Goal: Transaction & Acquisition: Book appointment/travel/reservation

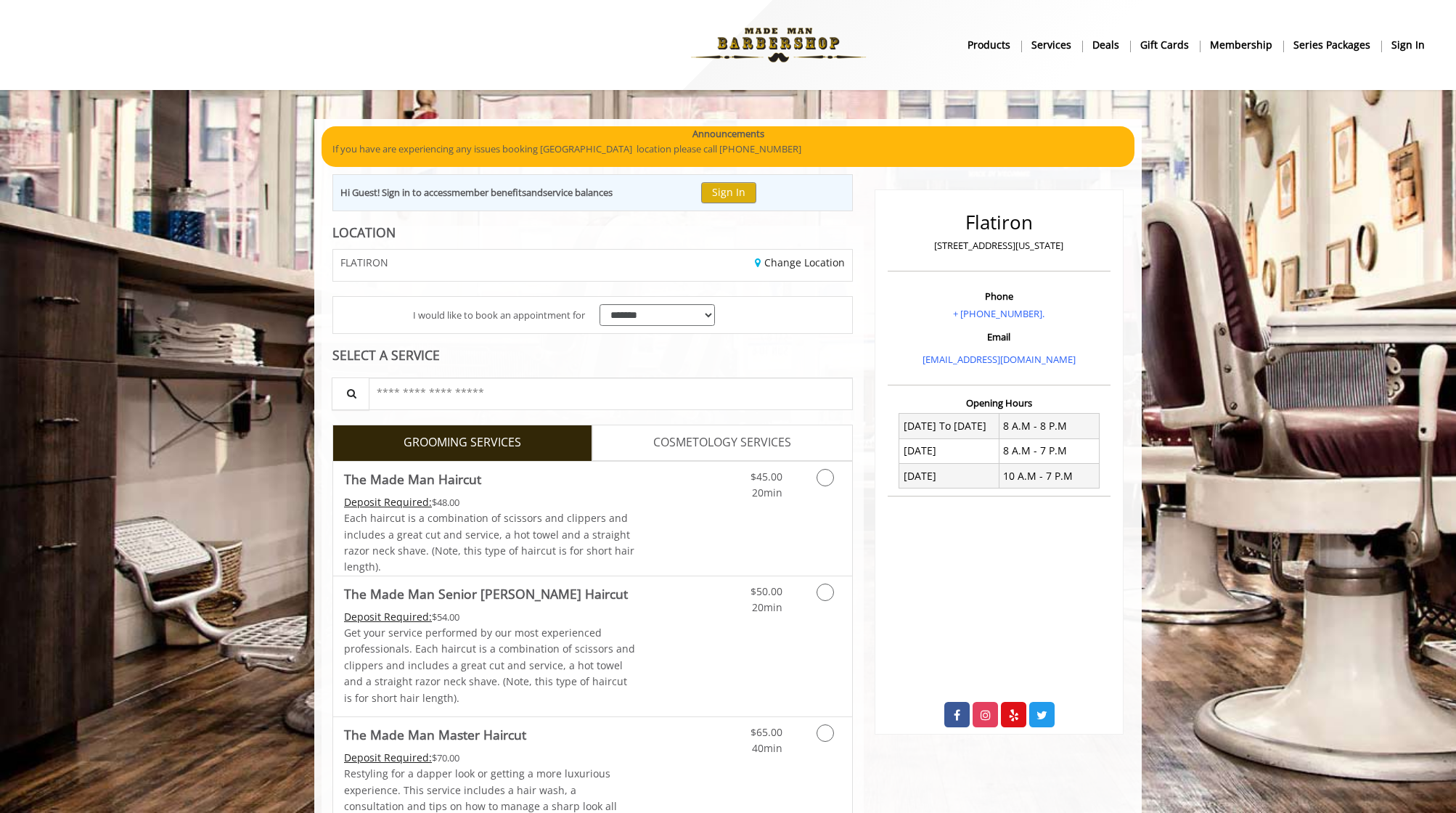
scroll to position [26, 0]
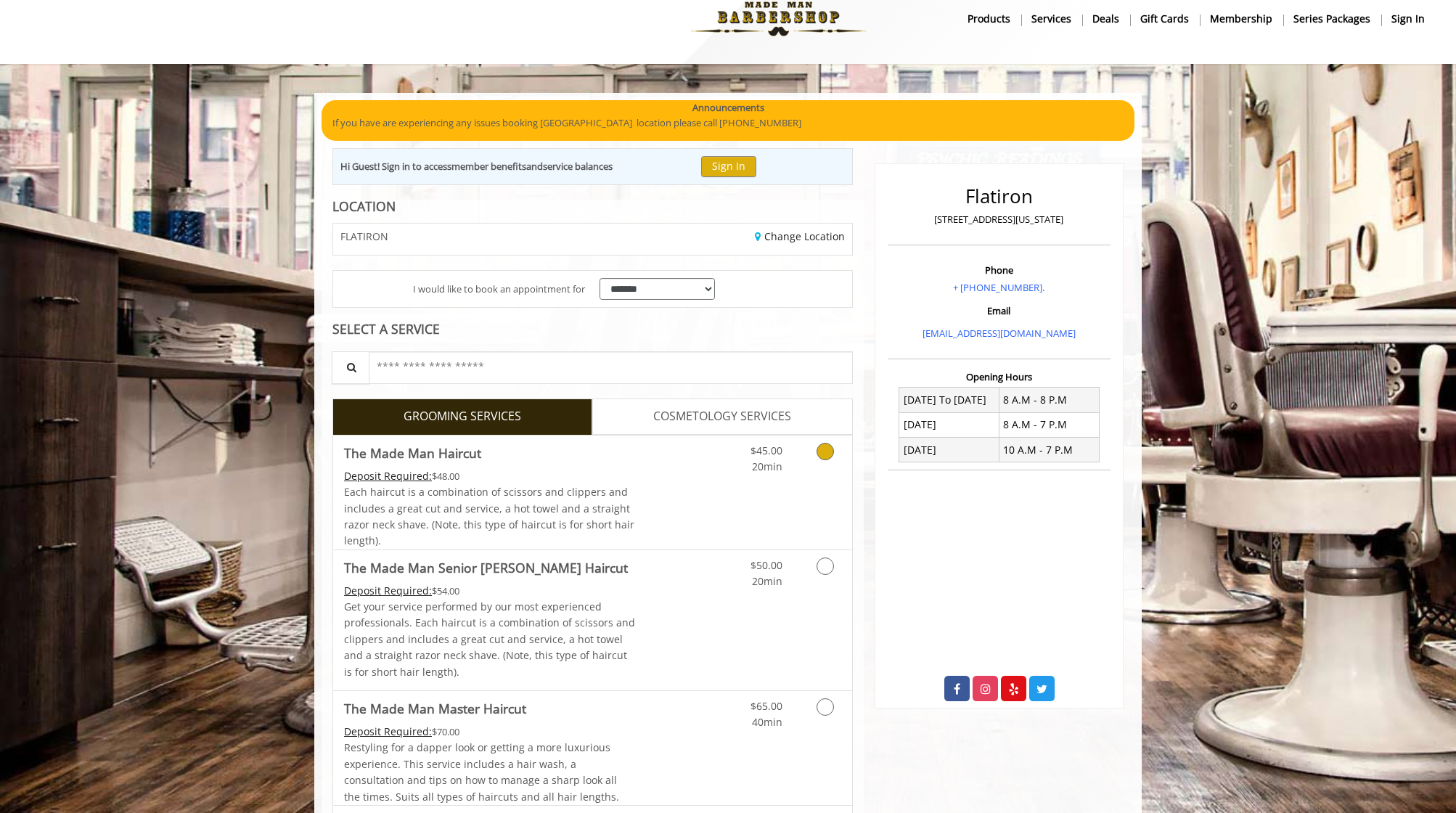
click at [827, 447] on icon "Grooming services" at bounding box center [825, 451] width 18 height 18
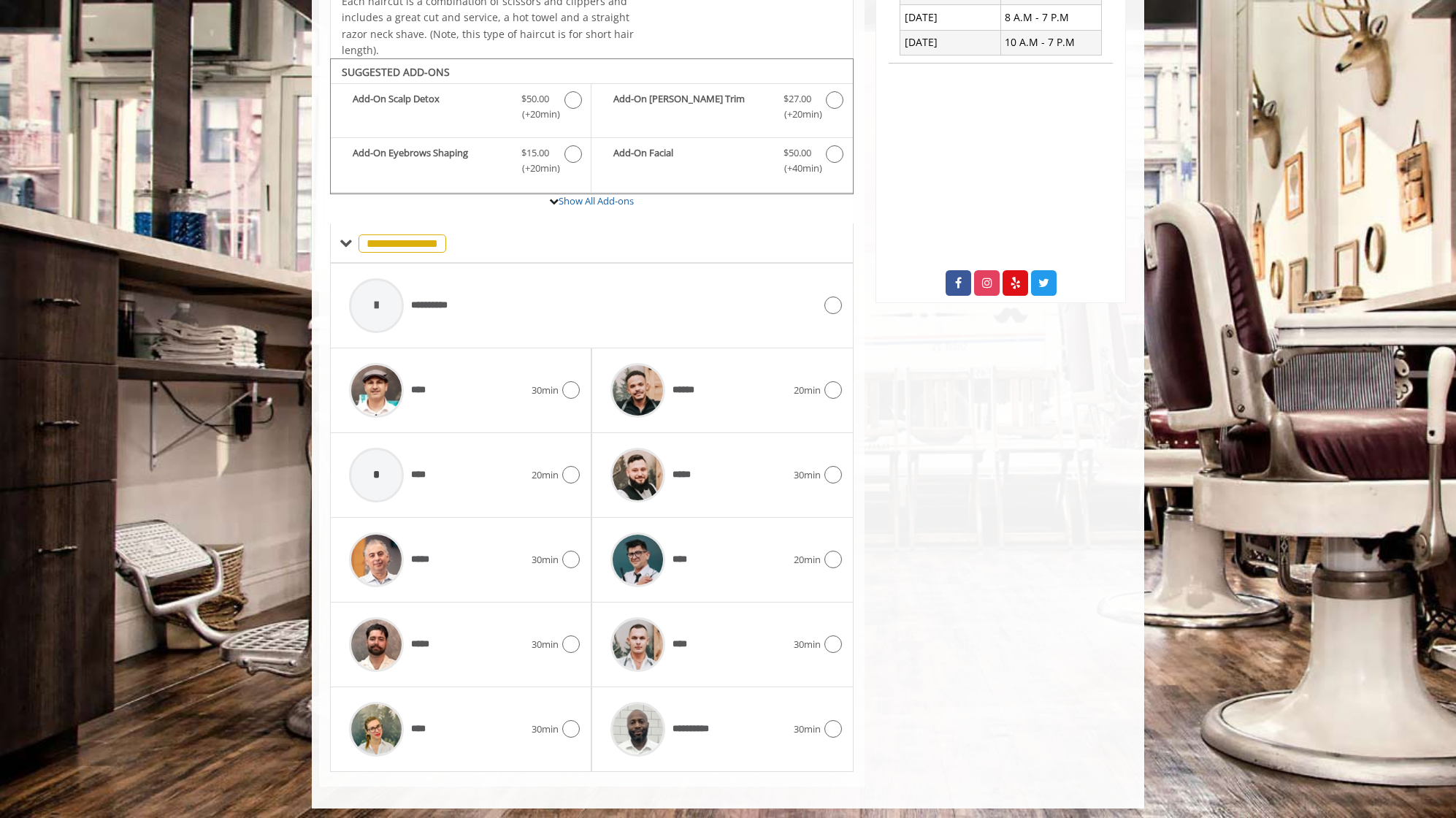
scroll to position [435, 0]
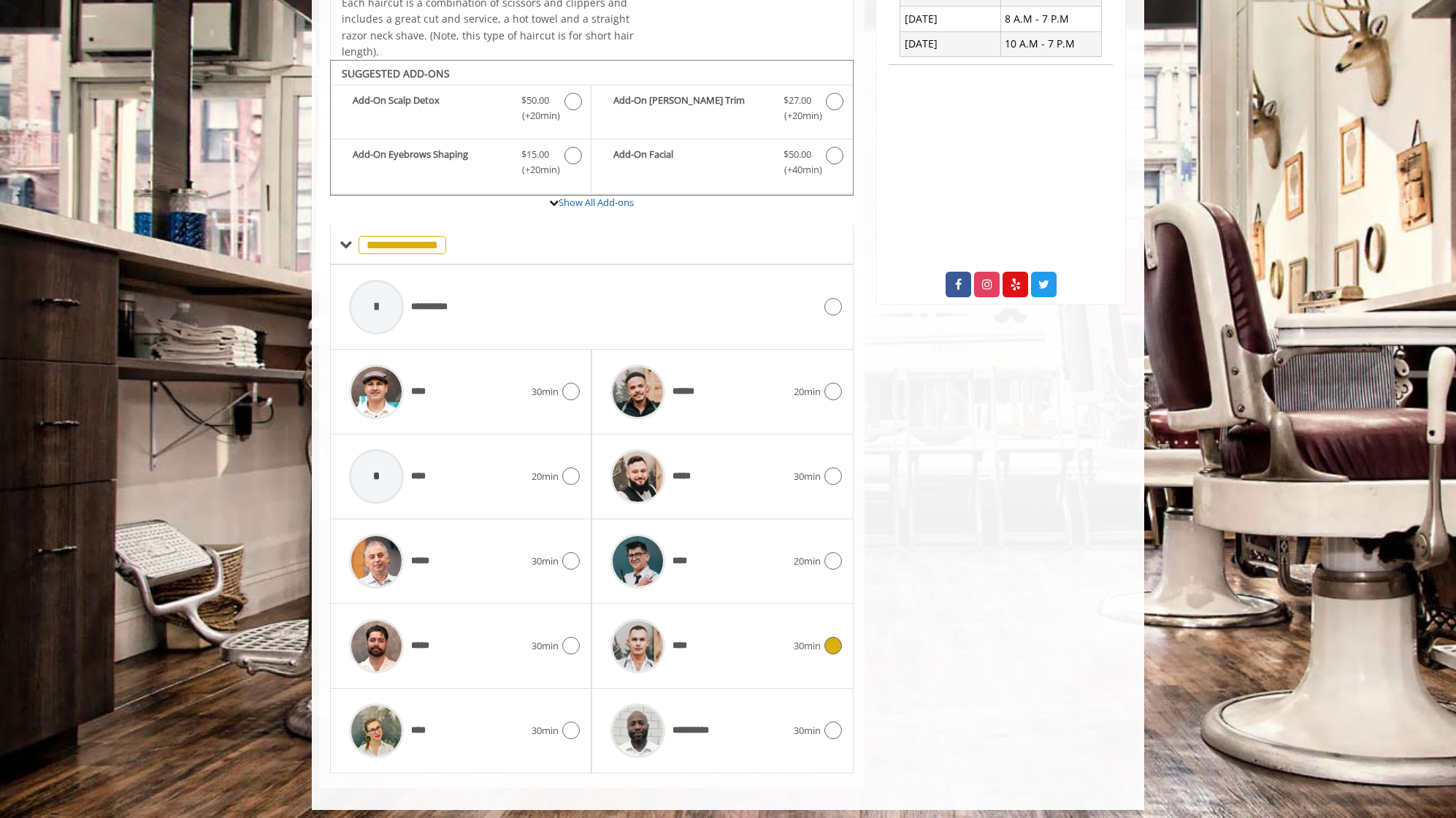
click at [834, 639] on icon at bounding box center [833, 646] width 18 height 18
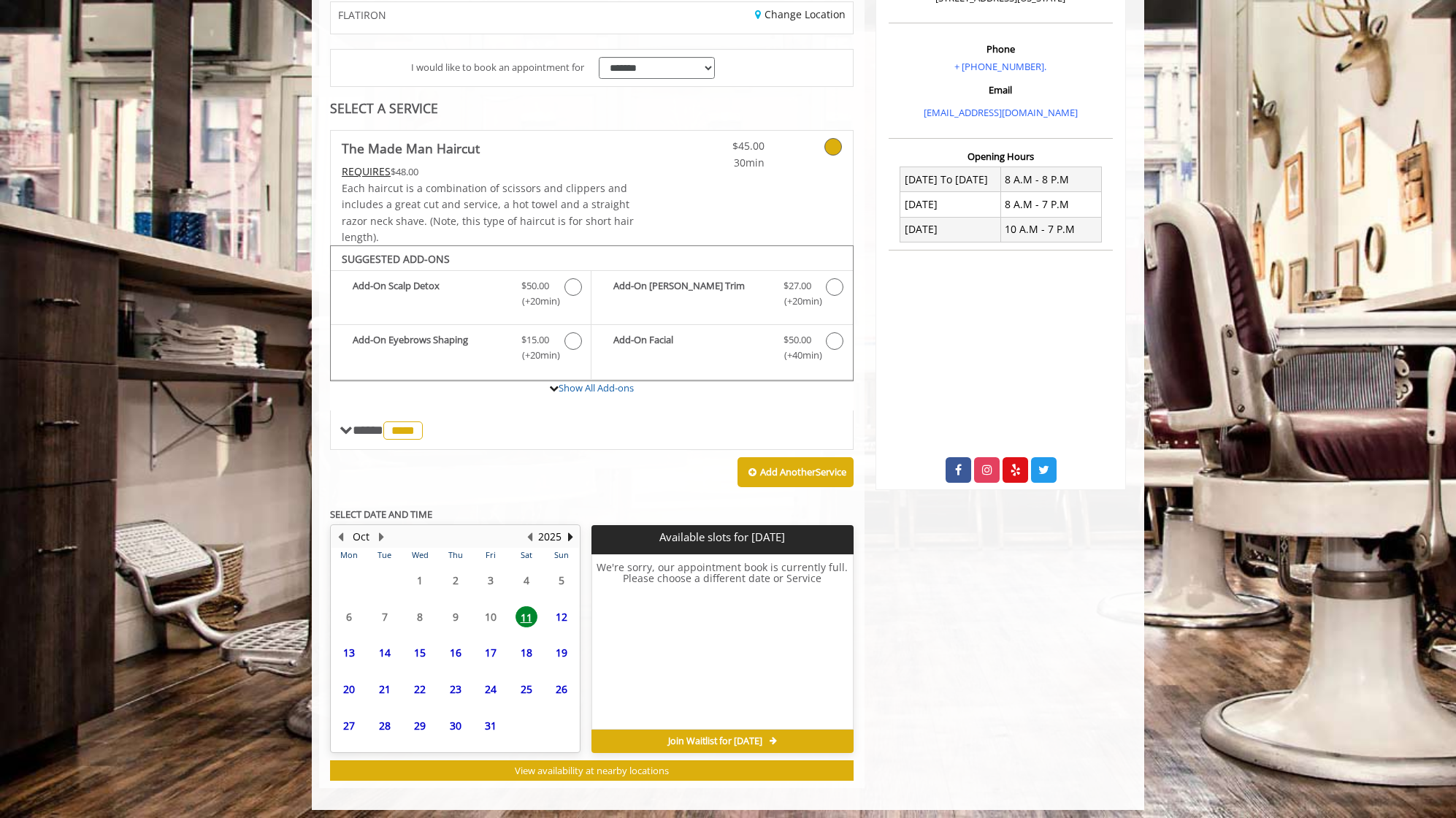
scroll to position [248, 0]
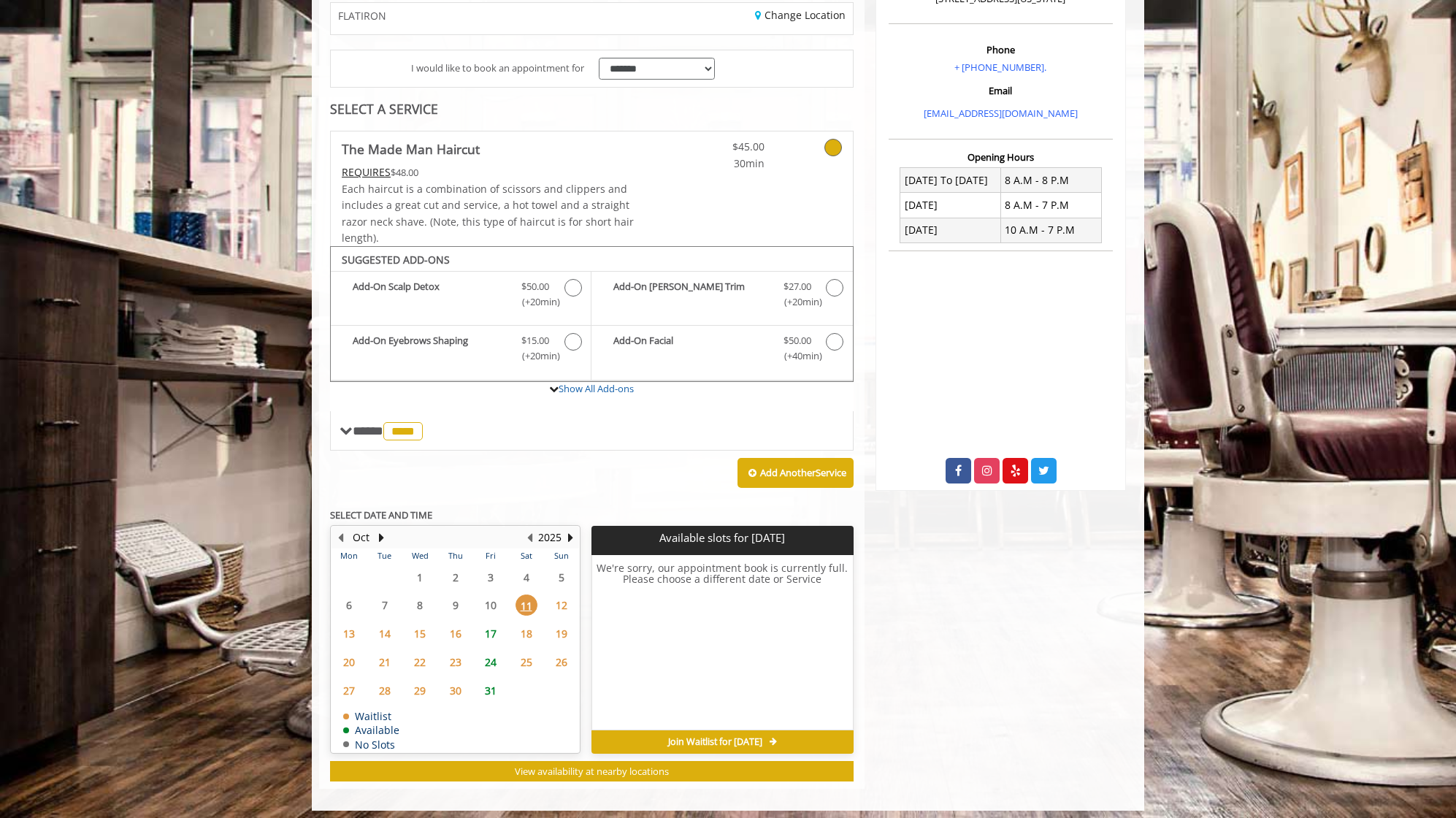
click at [490, 625] on span "17" at bounding box center [491, 633] width 22 height 21
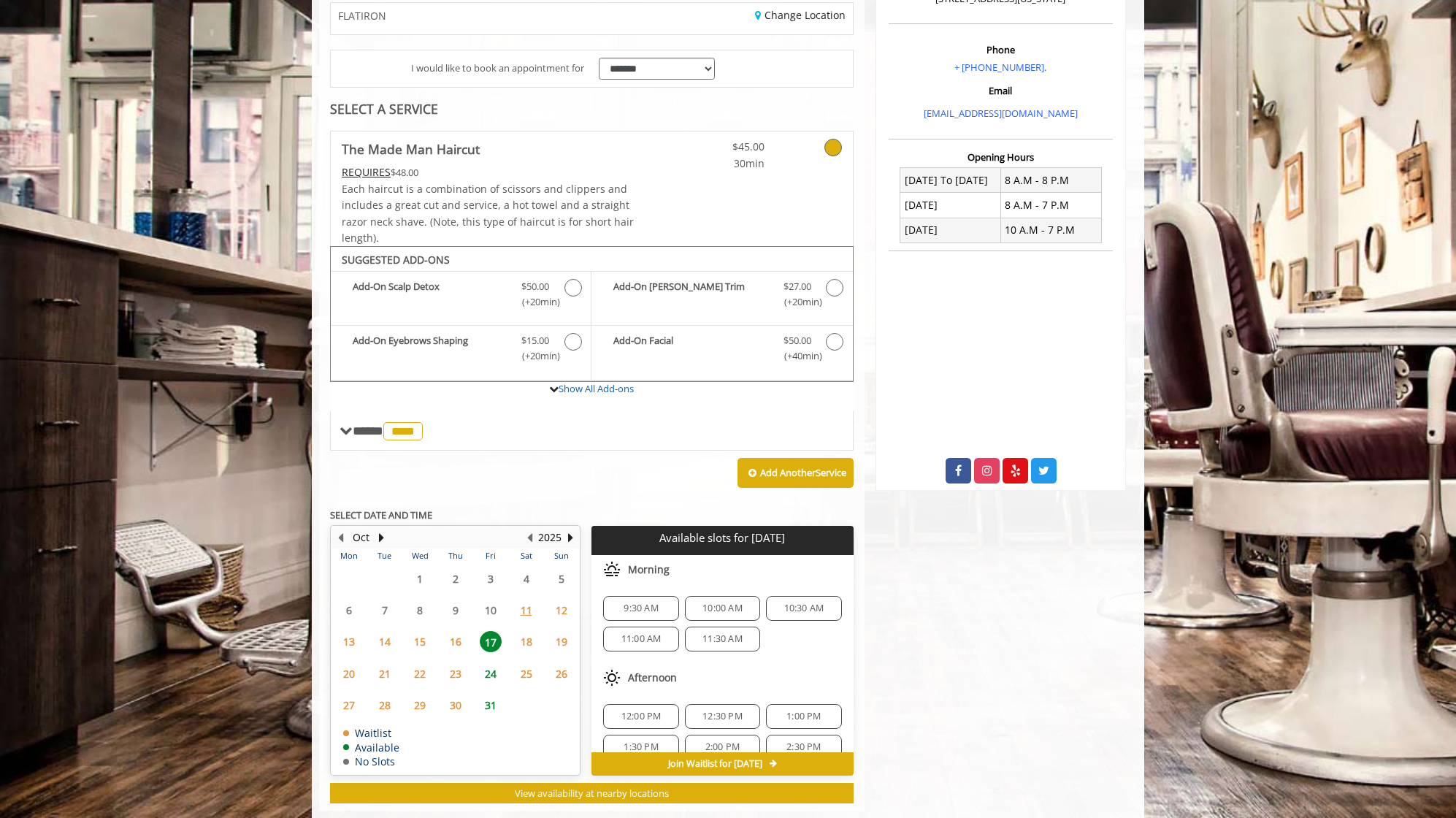
scroll to position [270, 0]
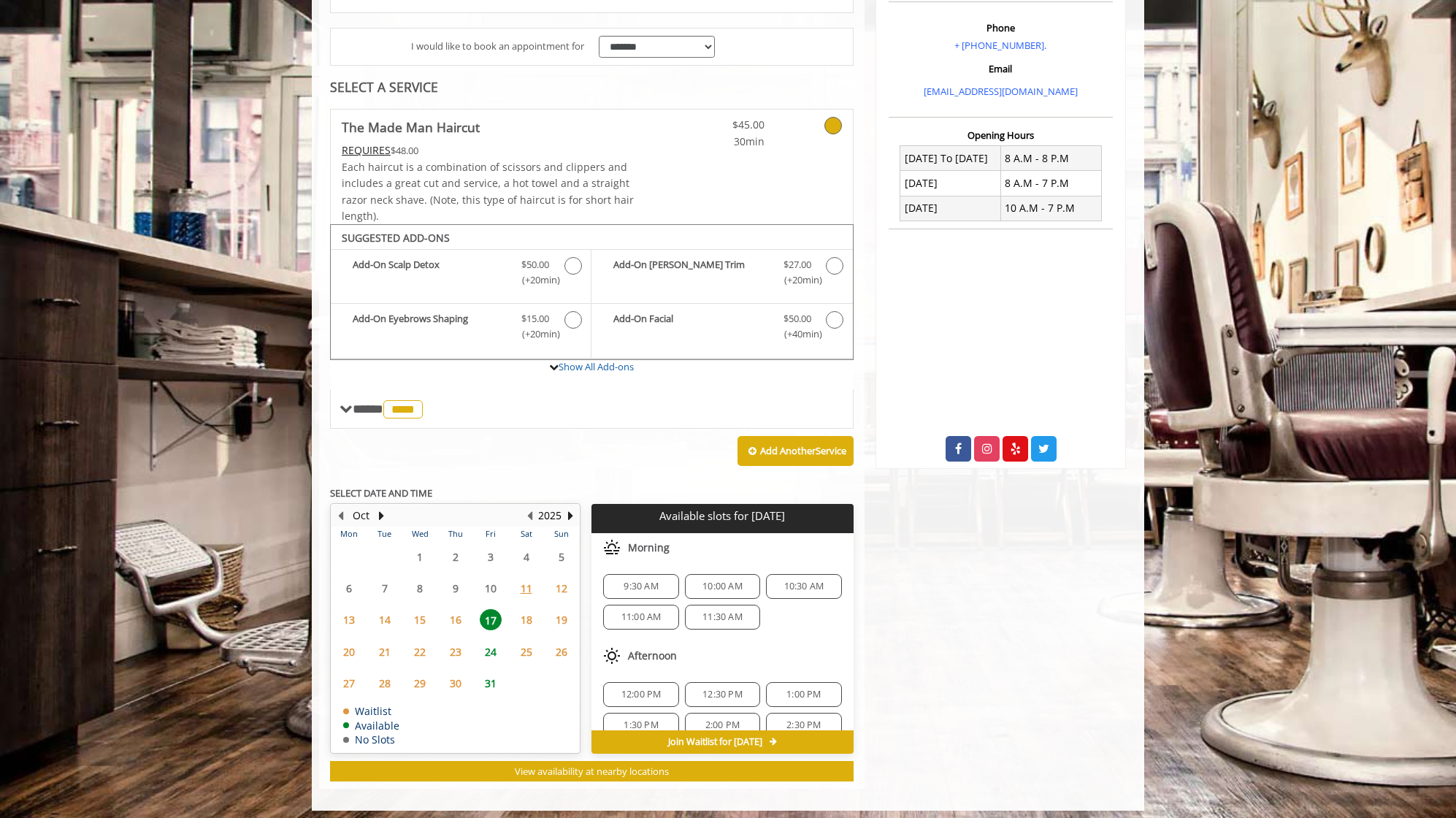
click at [726, 581] on span "10:00 AM" at bounding box center [723, 586] width 40 height 12
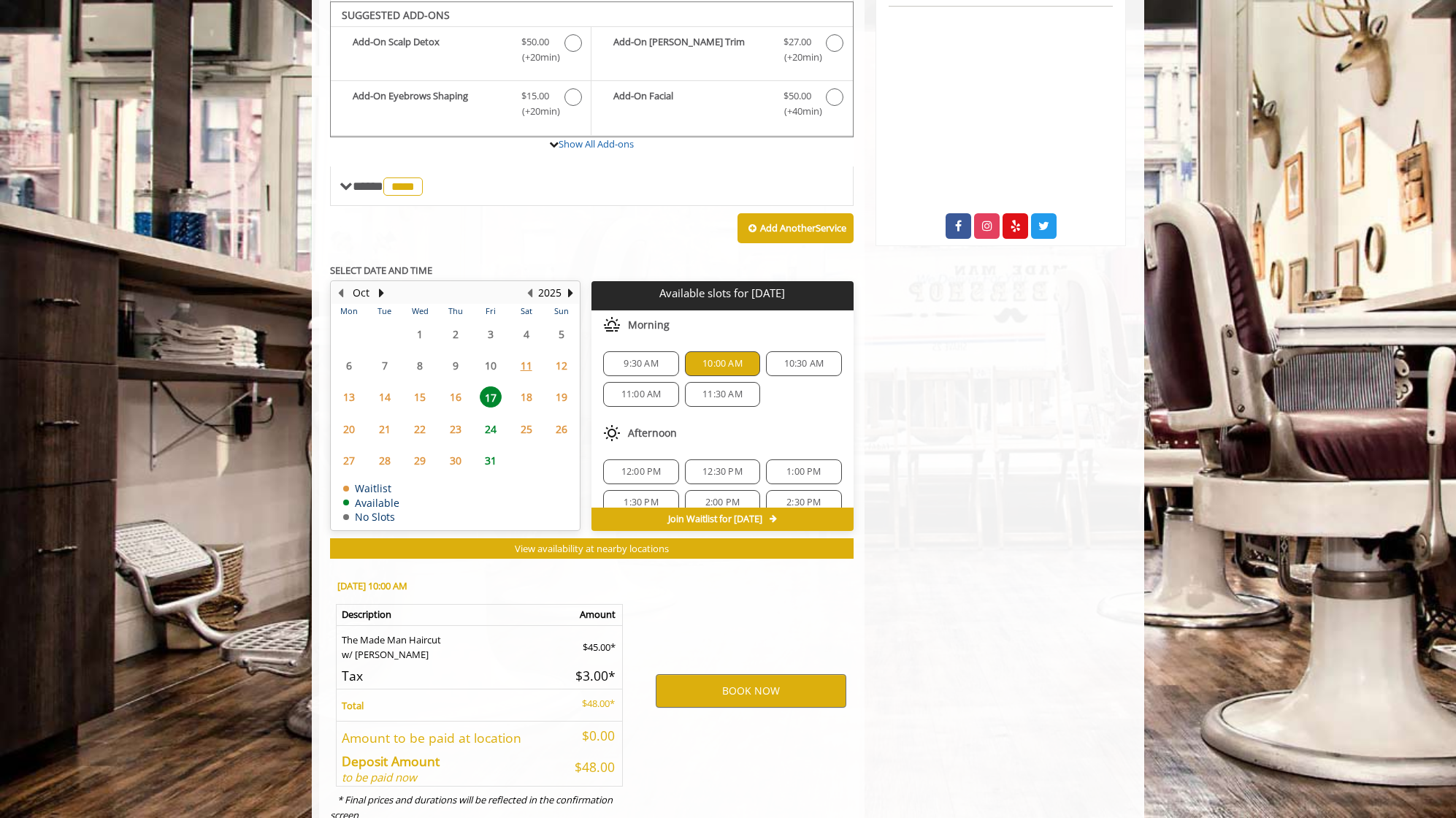
scroll to position [530, 0]
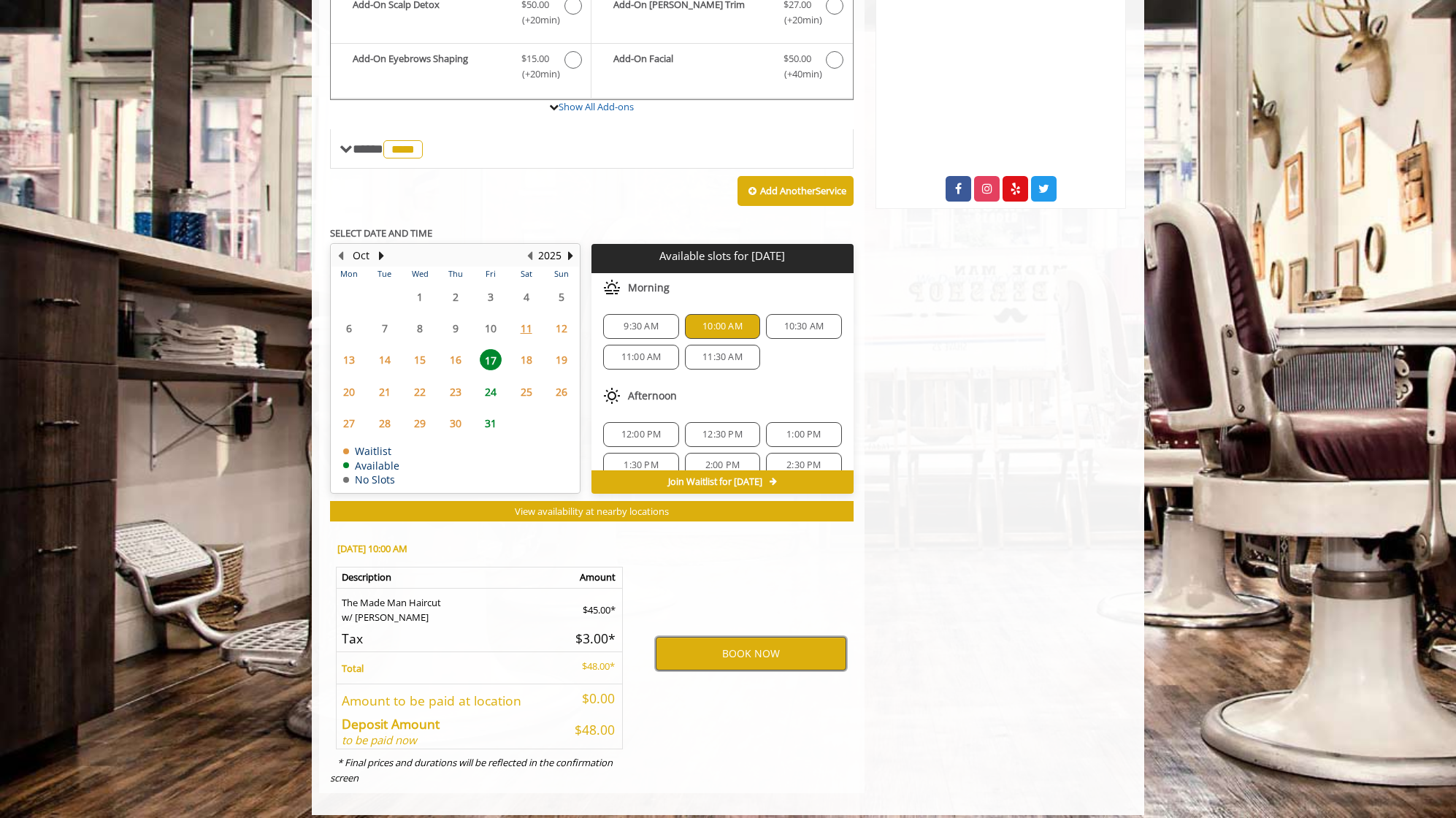
click at [755, 644] on button "BOOK NOW" at bounding box center [751, 653] width 191 height 33
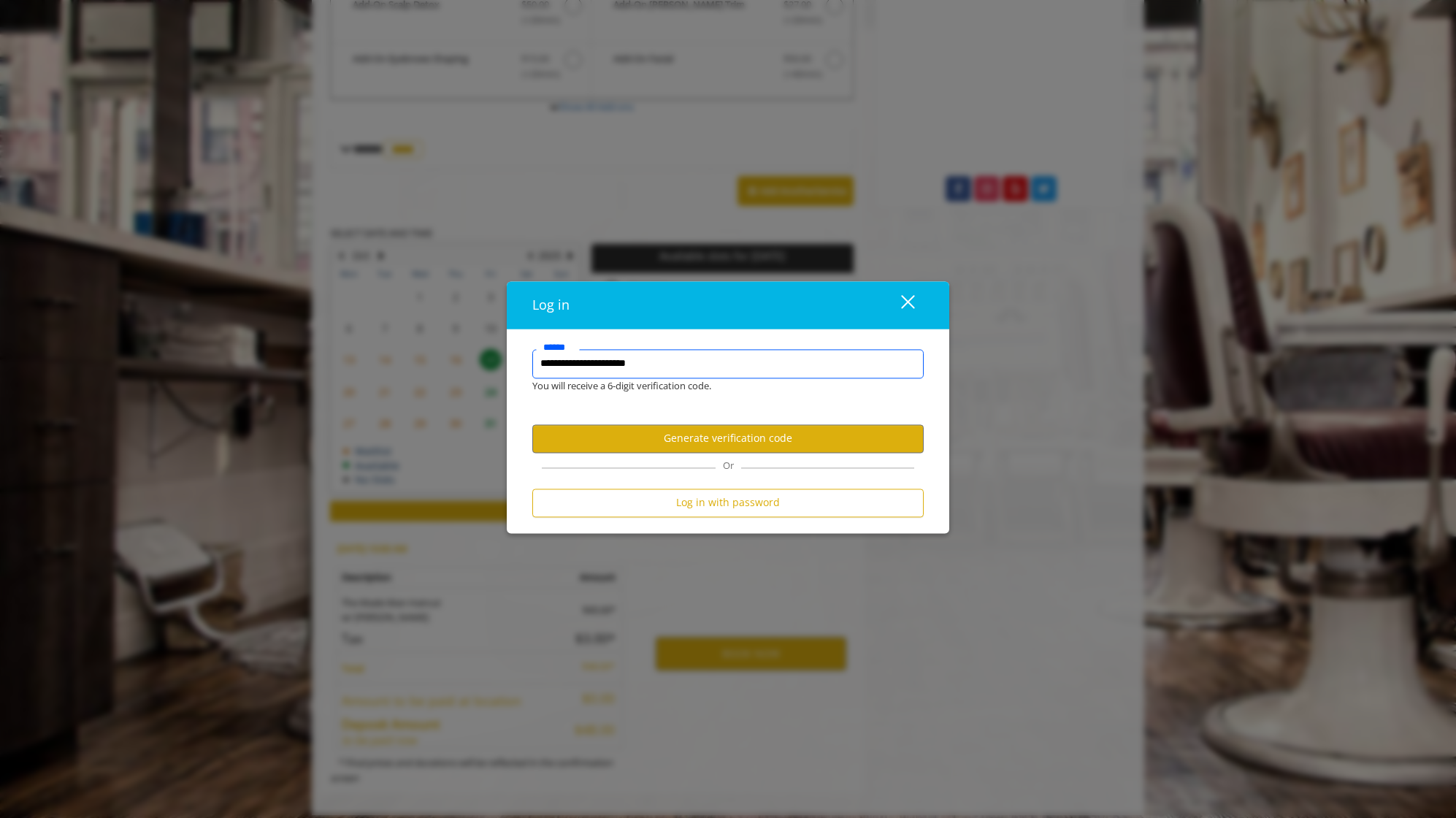
type input "**********"
click at [703, 499] on button "Log in with password" at bounding box center [728, 503] width 391 height 29
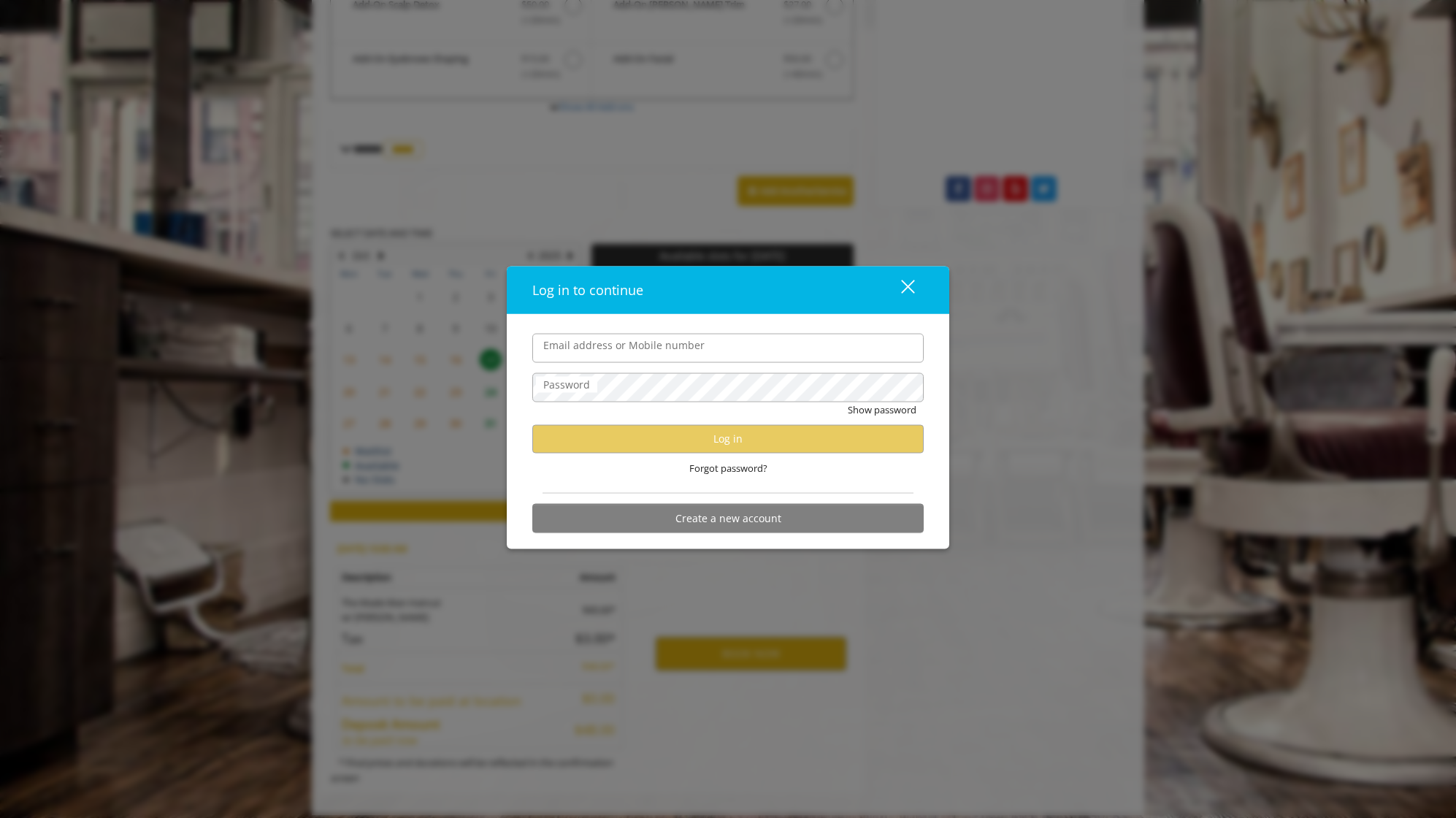
scroll to position [0, 0]
click at [566, 347] on input "Email address or Mobile number" at bounding box center [728, 348] width 391 height 29
type input "**********"
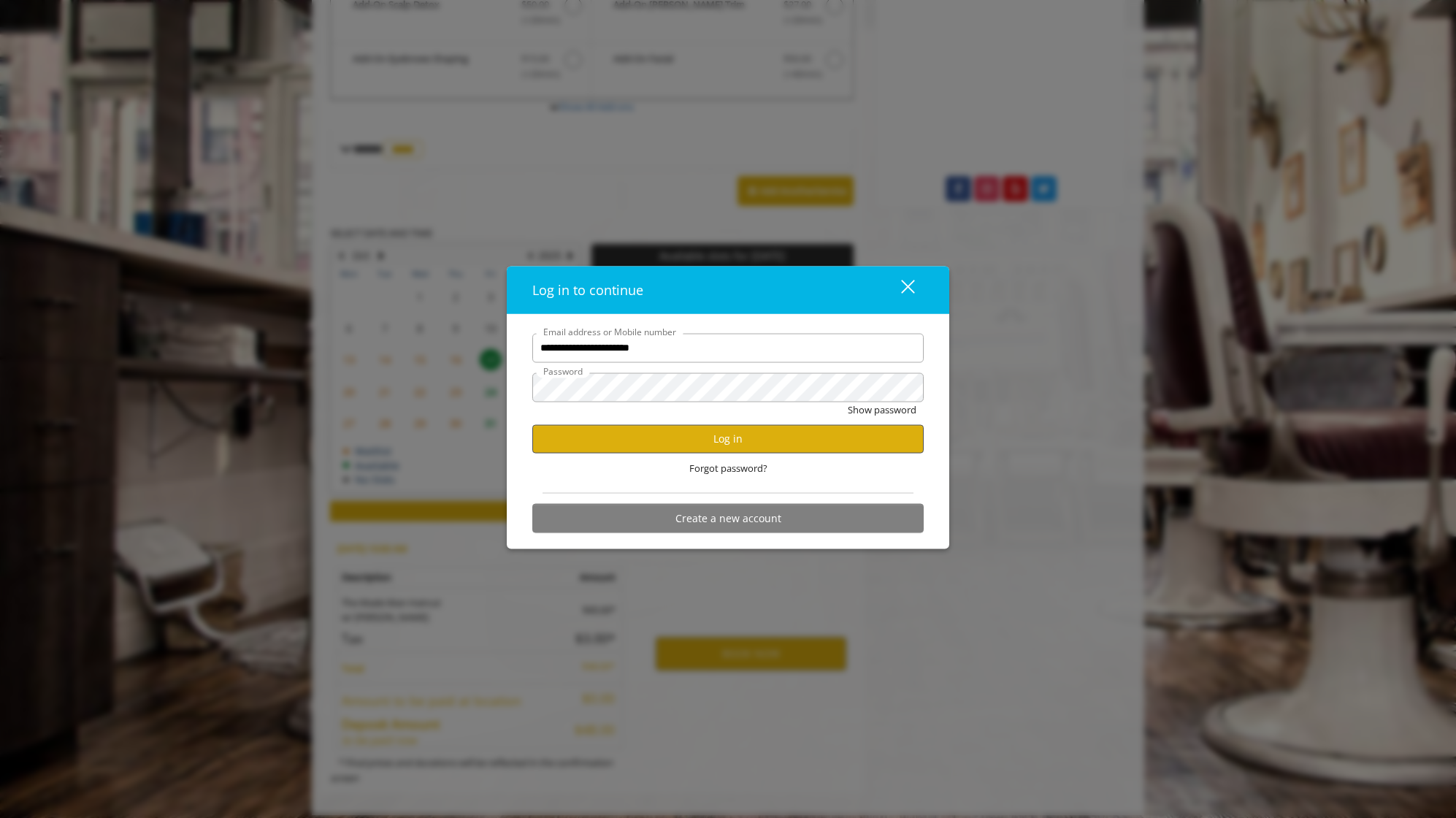
click at [729, 435] on button "Log in" at bounding box center [728, 438] width 391 height 29
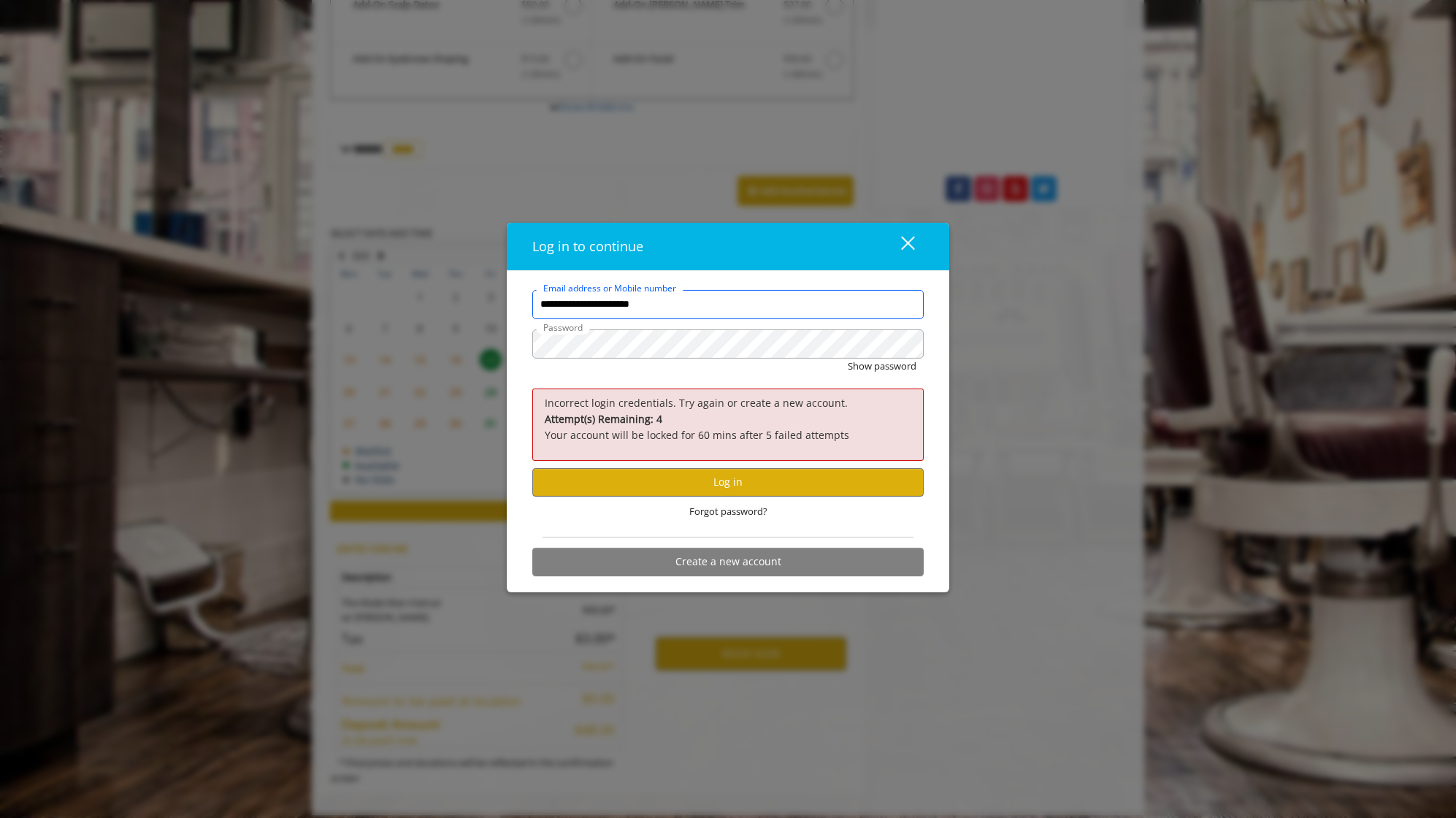
click at [688, 311] on input "**********" at bounding box center [728, 305] width 391 height 29
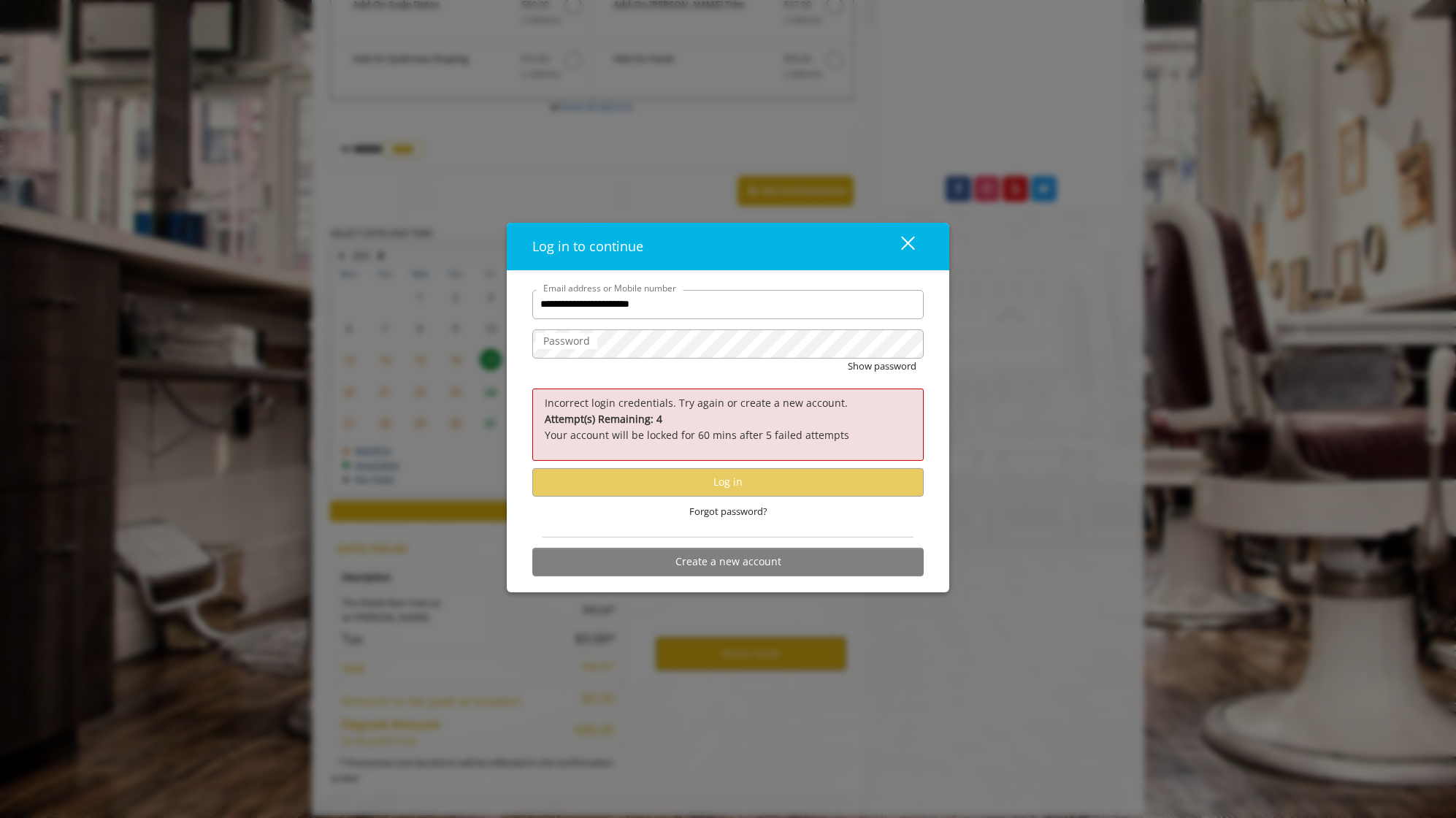
click at [580, 349] on label "Password" at bounding box center [566, 341] width 61 height 16
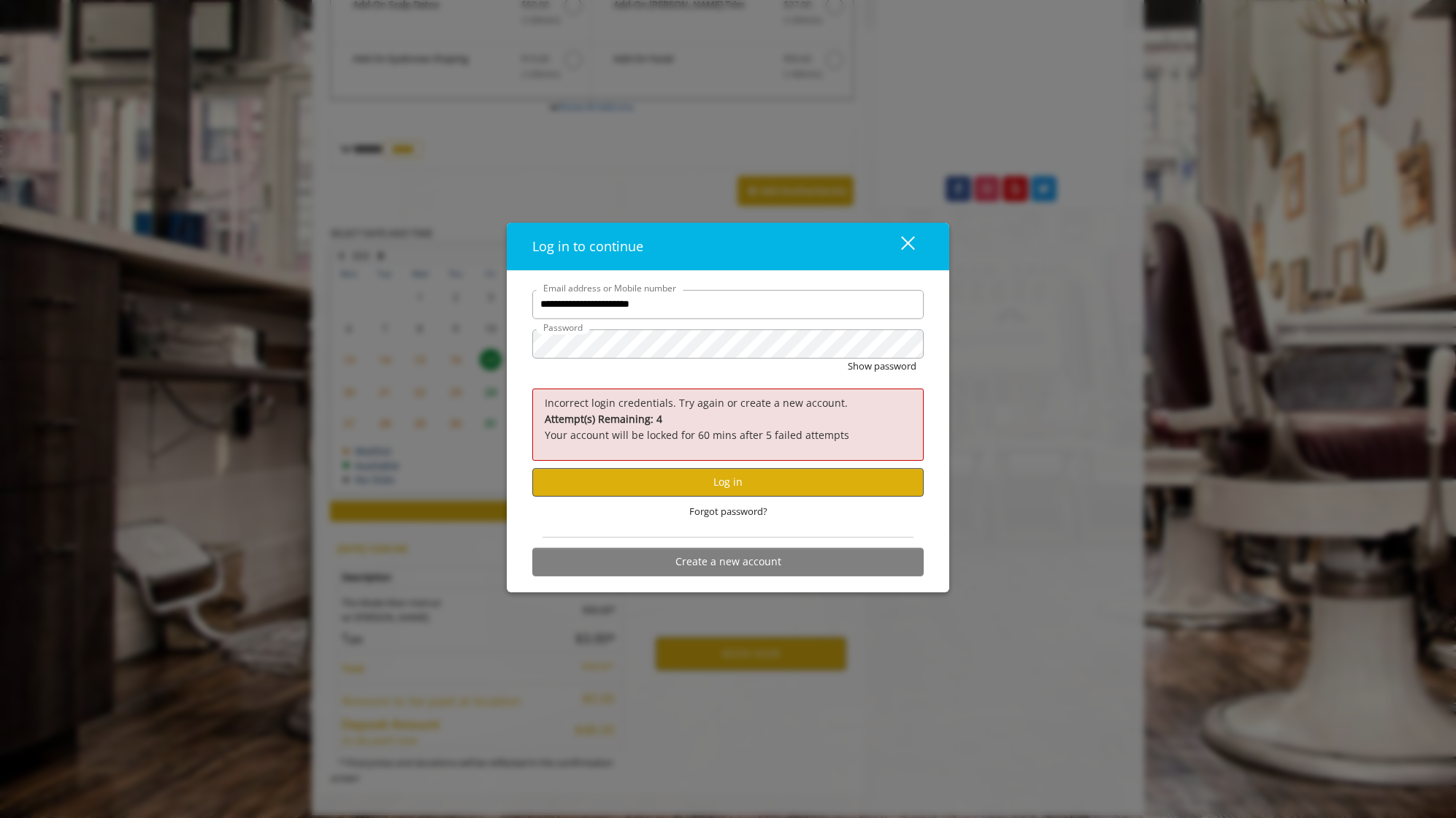
click at [721, 480] on button "Log in" at bounding box center [728, 482] width 391 height 29
click at [887, 366] on button "Show password" at bounding box center [882, 366] width 69 height 15
click at [905, 243] on div "close dialog" at bounding box center [909, 244] width 14 height 14
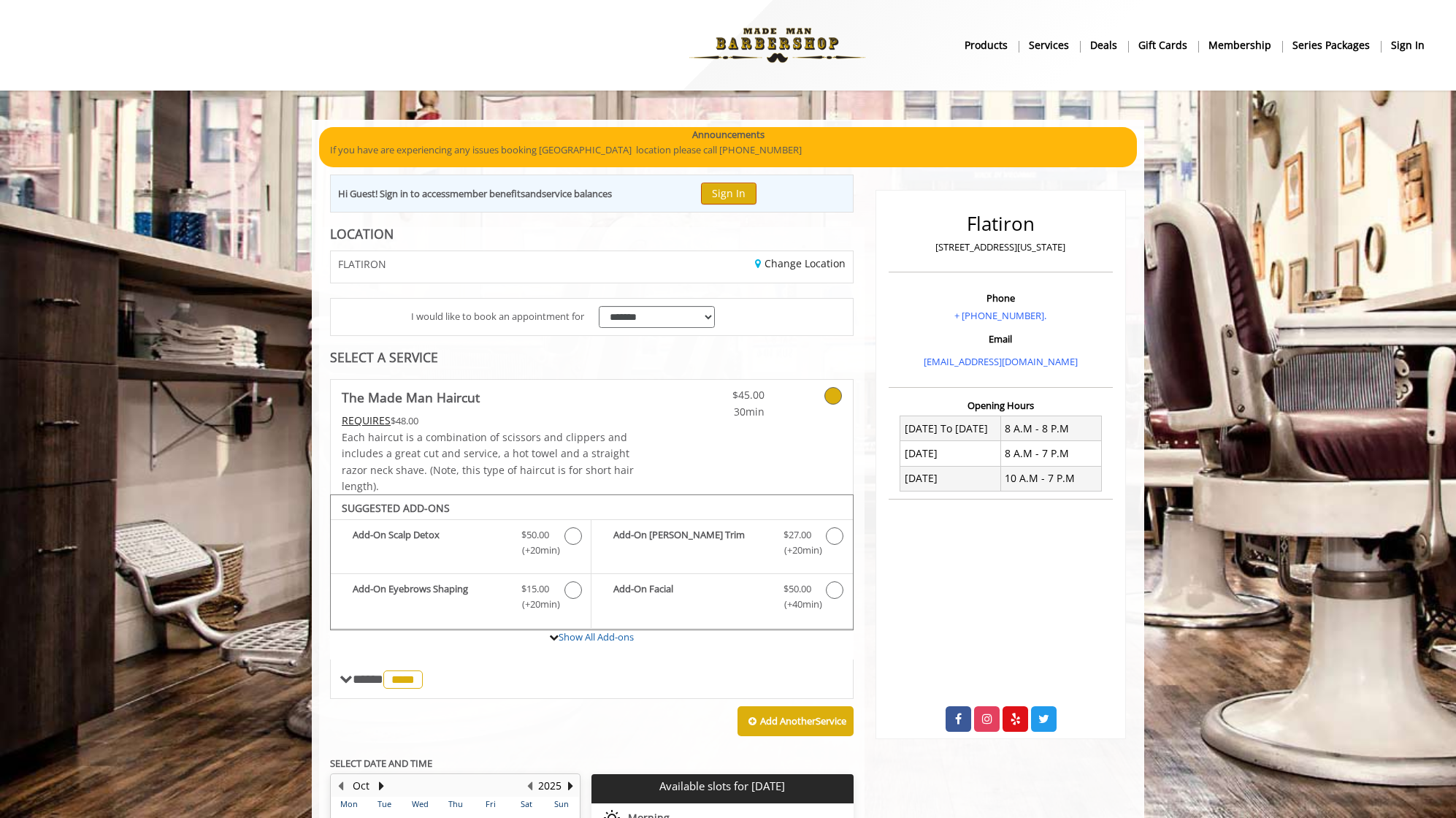
click at [745, 191] on button "Sign In" at bounding box center [729, 193] width 56 height 21
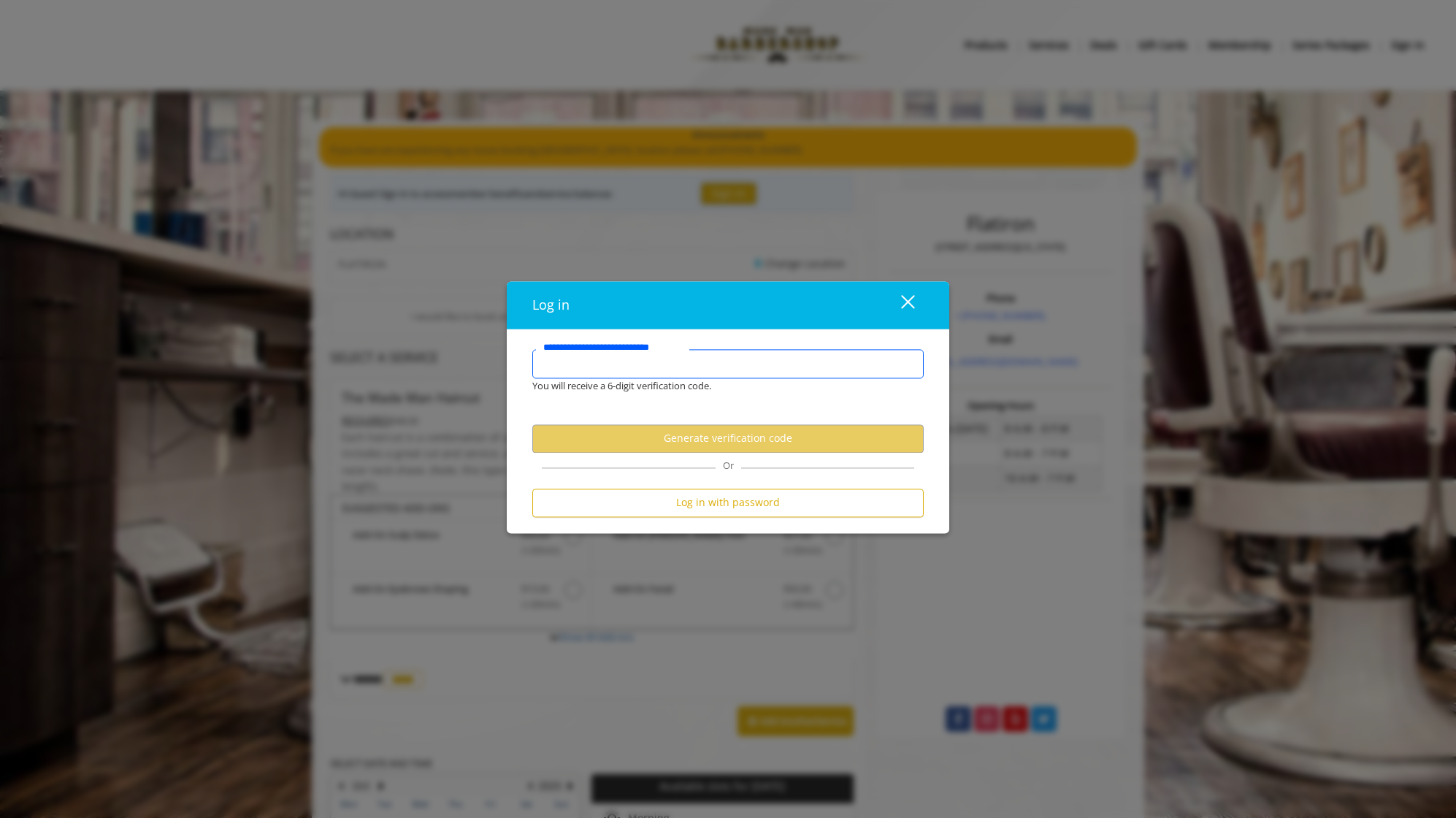
click at [591, 358] on input "**********" at bounding box center [728, 363] width 391 height 29
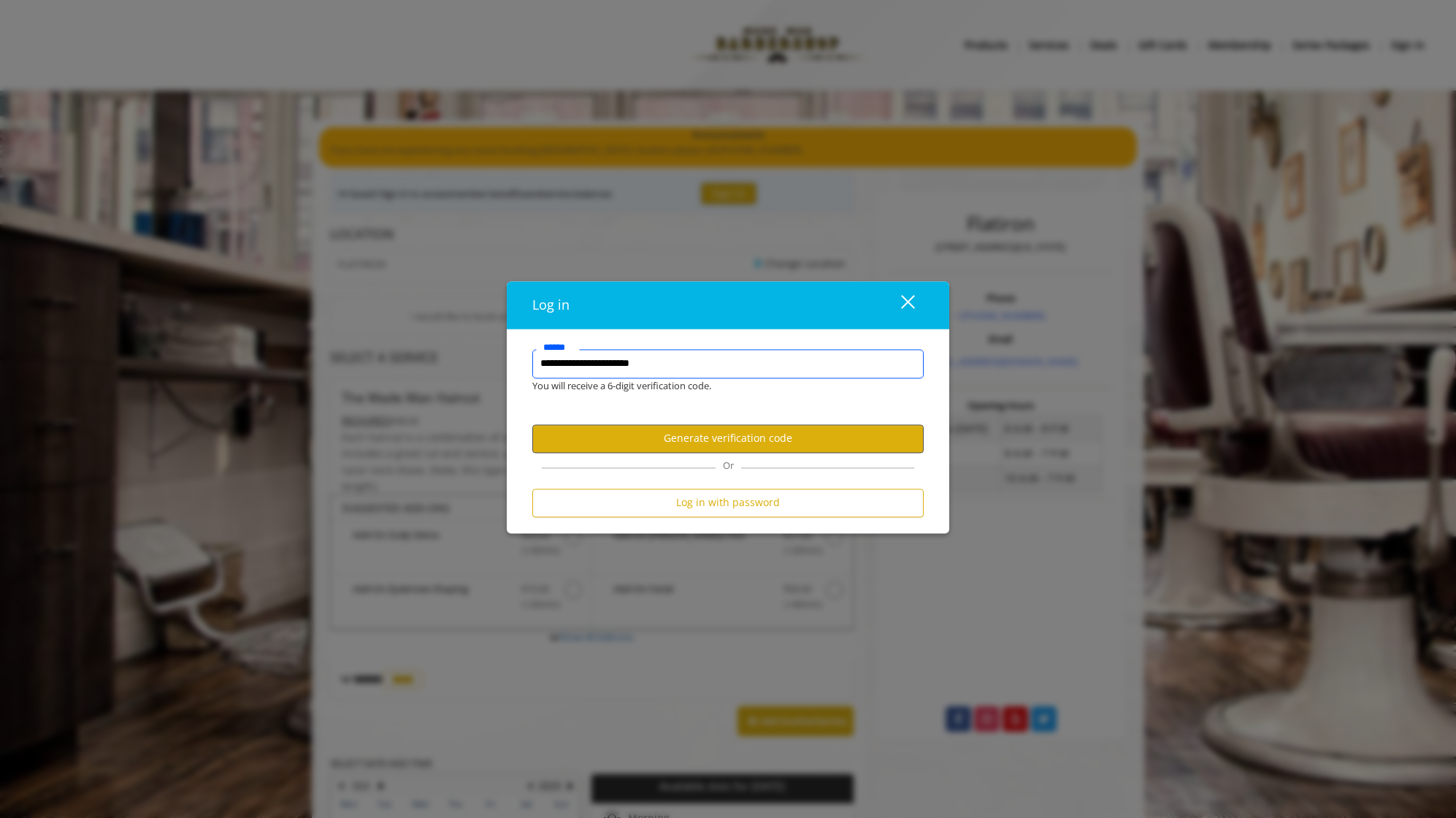
type input "**********"
click at [676, 429] on button "Generate verification code" at bounding box center [728, 438] width 391 height 29
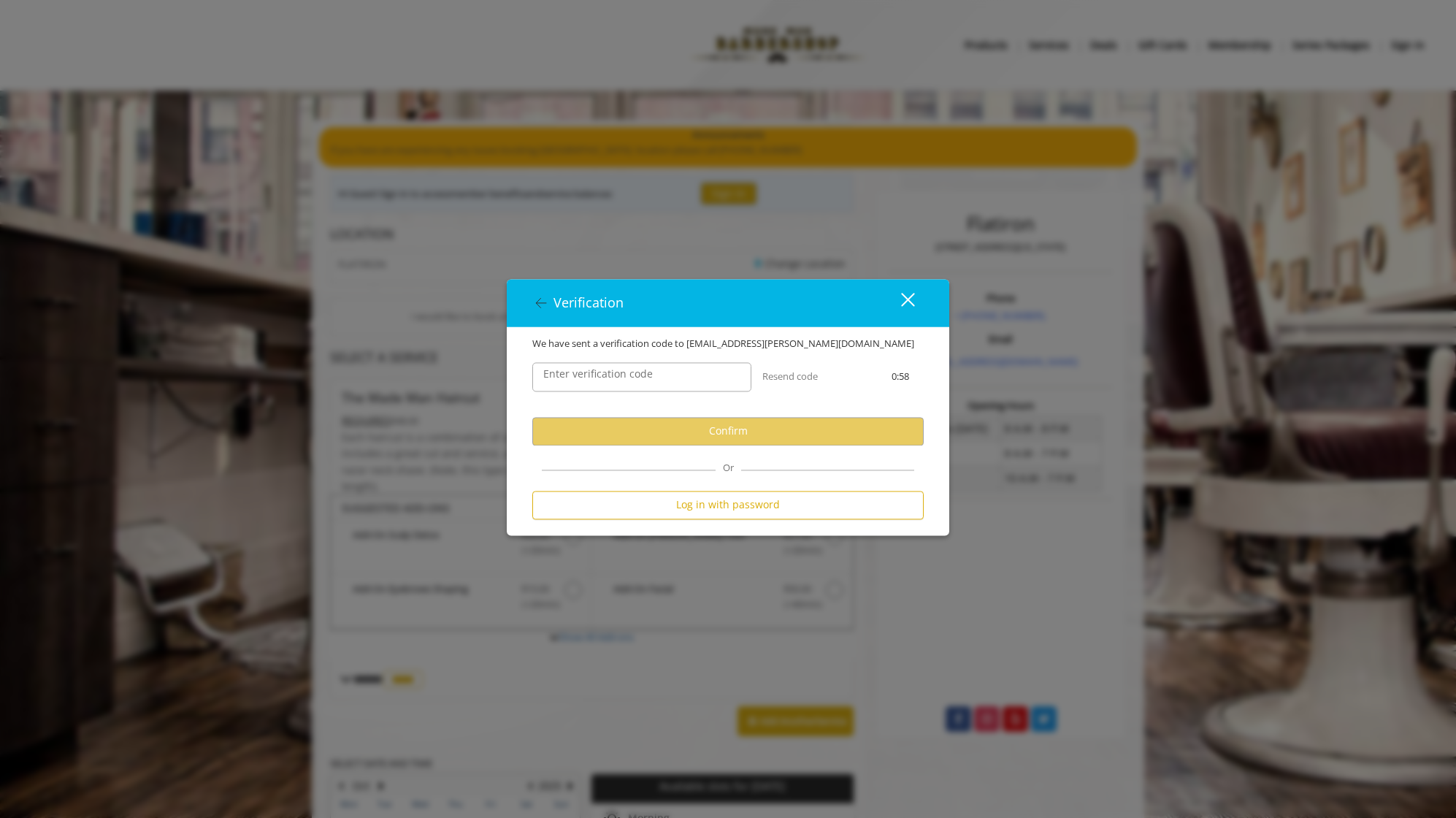
click at [575, 376] on label "Enter verification code" at bounding box center [598, 373] width 124 height 16
click at [575, 376] on input "Enter verification code" at bounding box center [642, 377] width 219 height 29
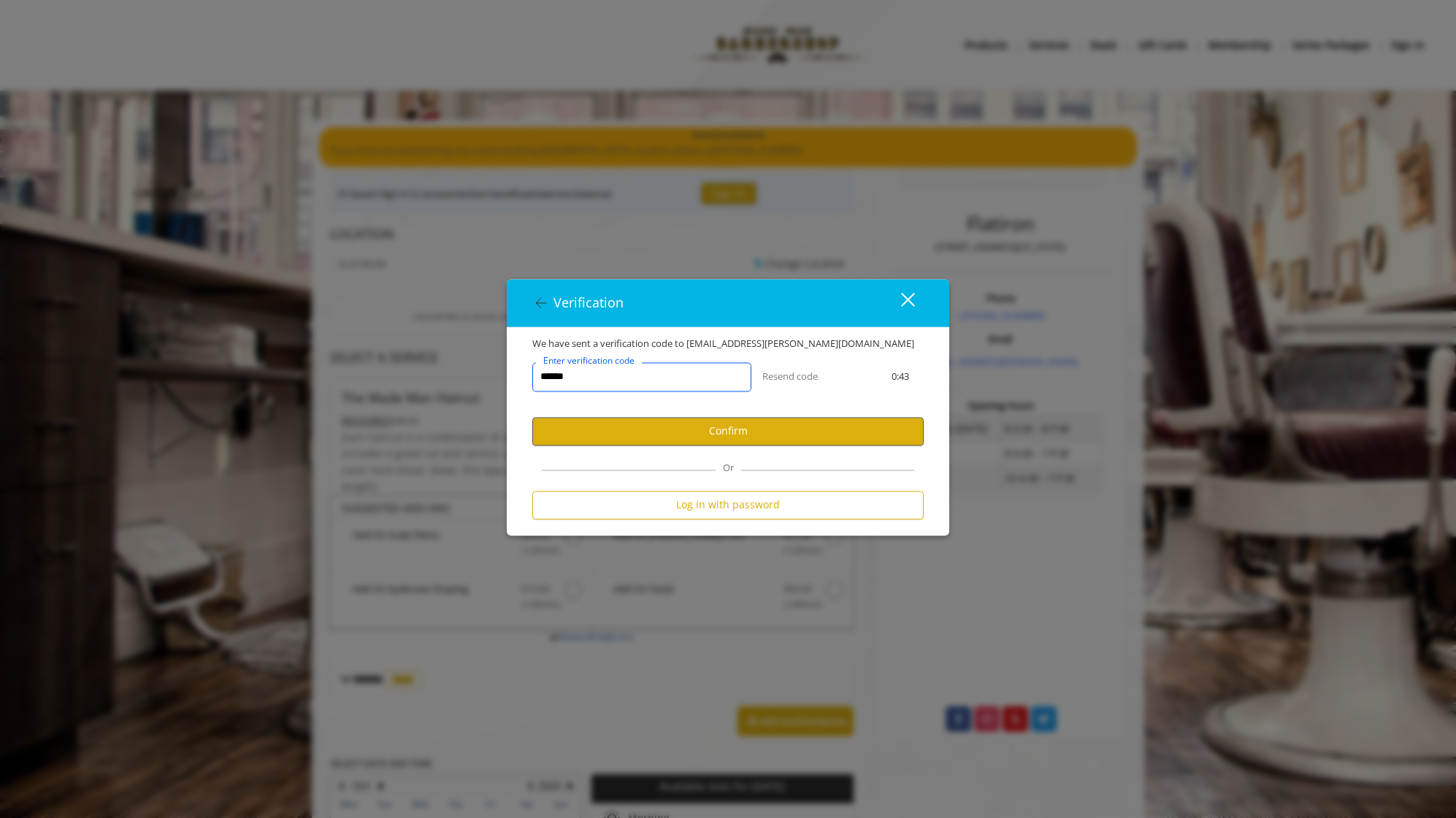
type input "******"
click at [750, 428] on button "Confirm" at bounding box center [728, 431] width 391 height 29
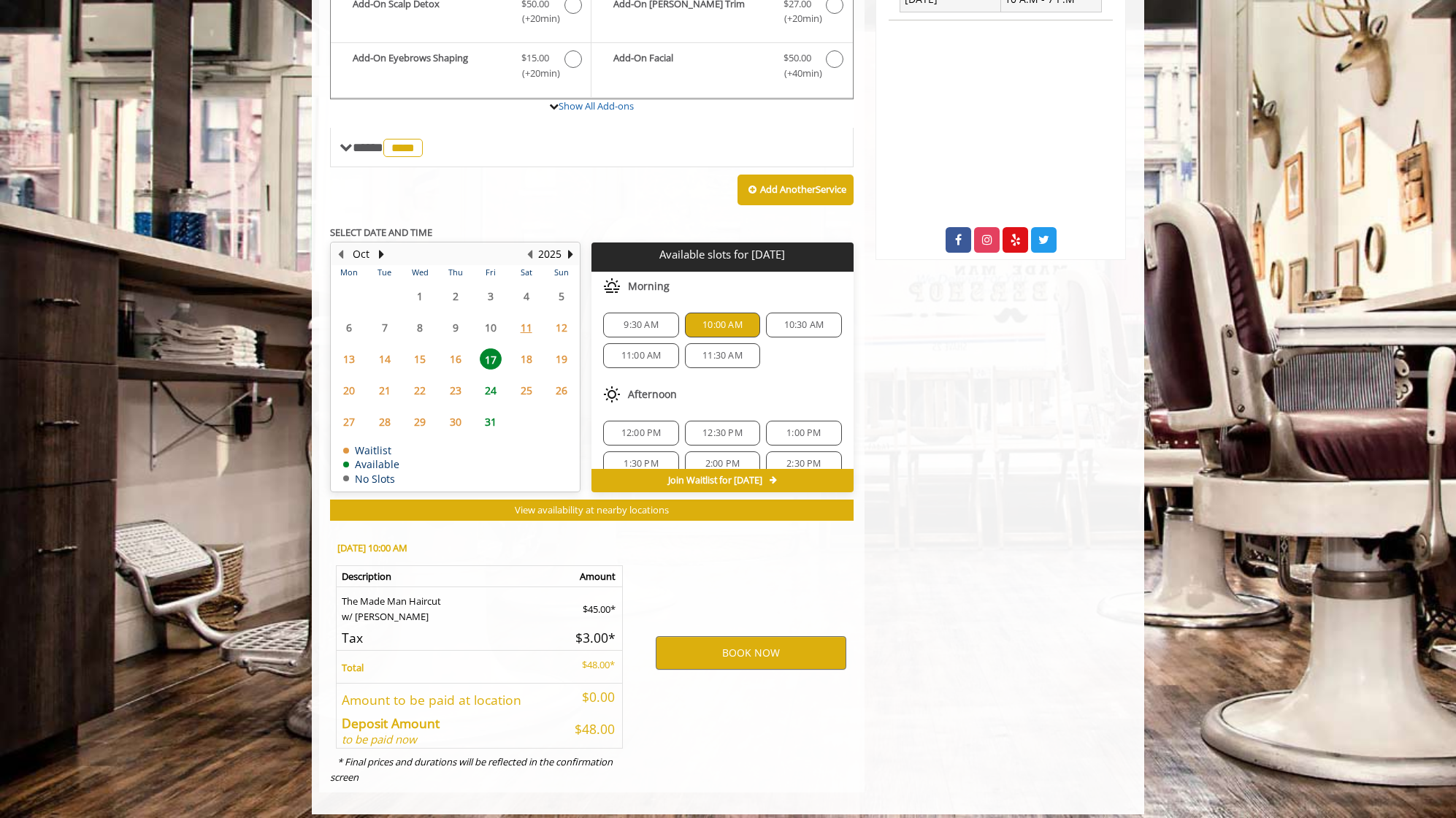
scroll to position [479, 0]
click at [732, 642] on button "BOOK NOW" at bounding box center [751, 653] width 191 height 33
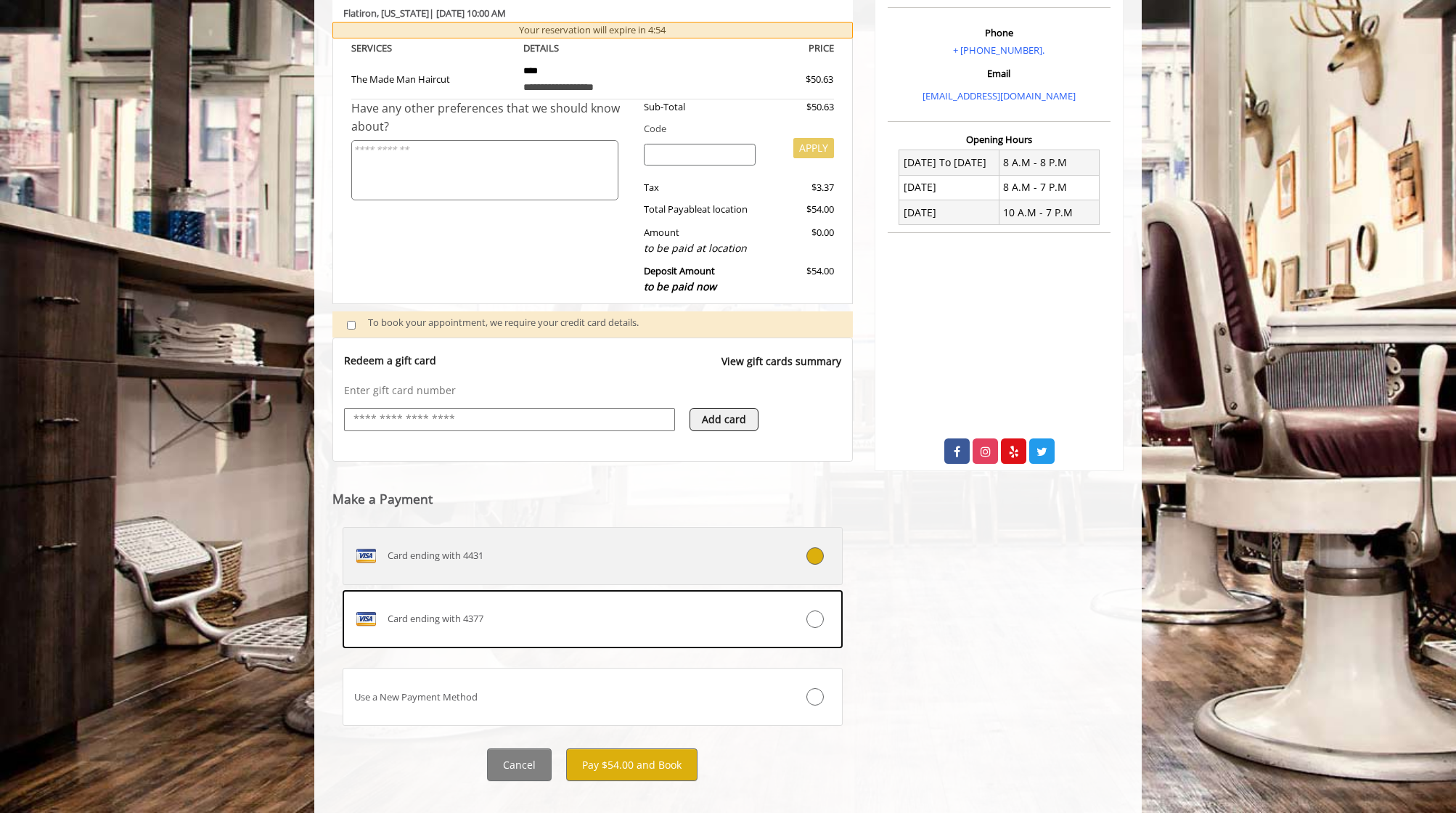
scroll to position [267, 0]
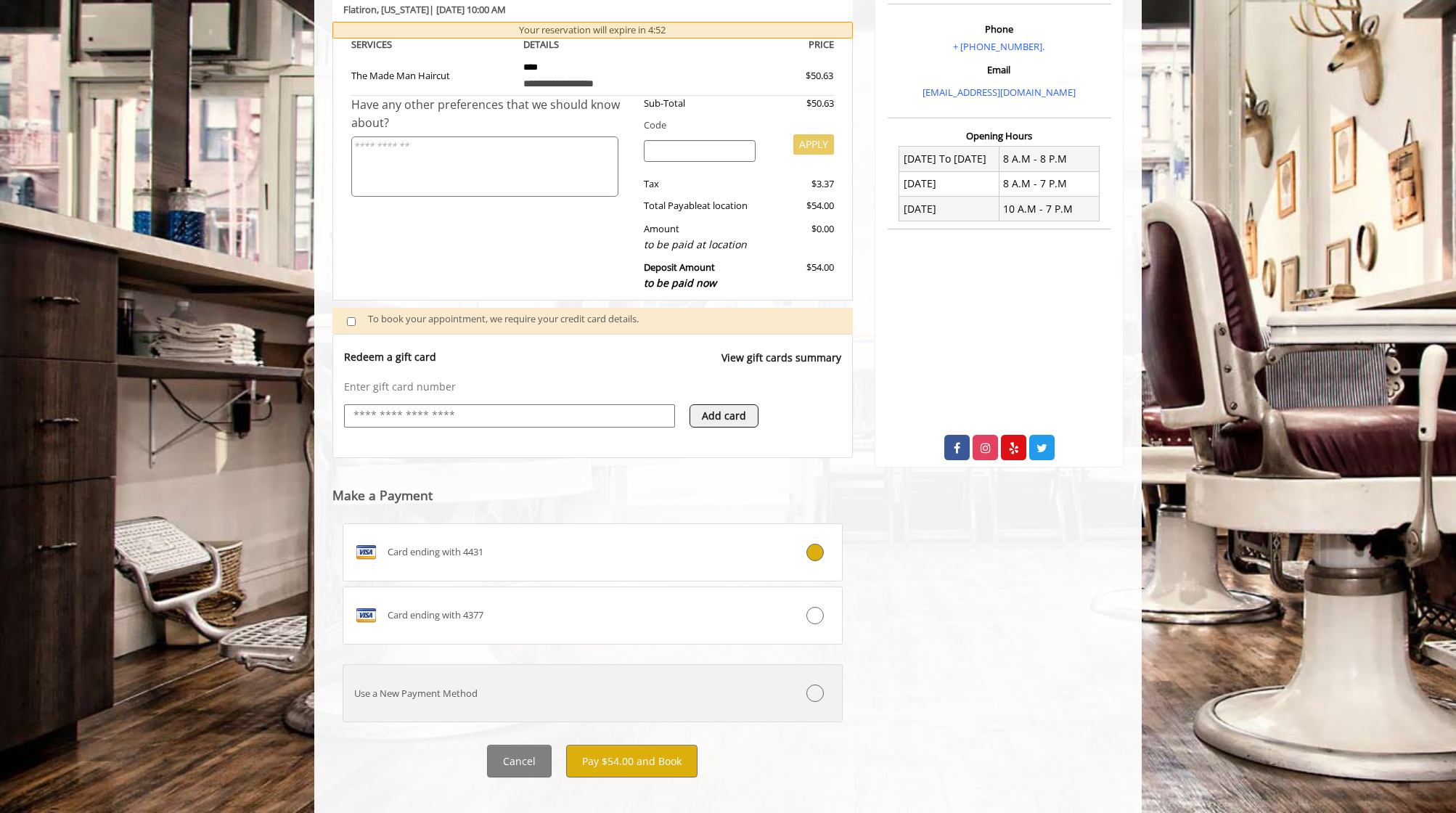
click at [446, 686] on div "Use a New Payment Method" at bounding box center [551, 694] width 415 height 15
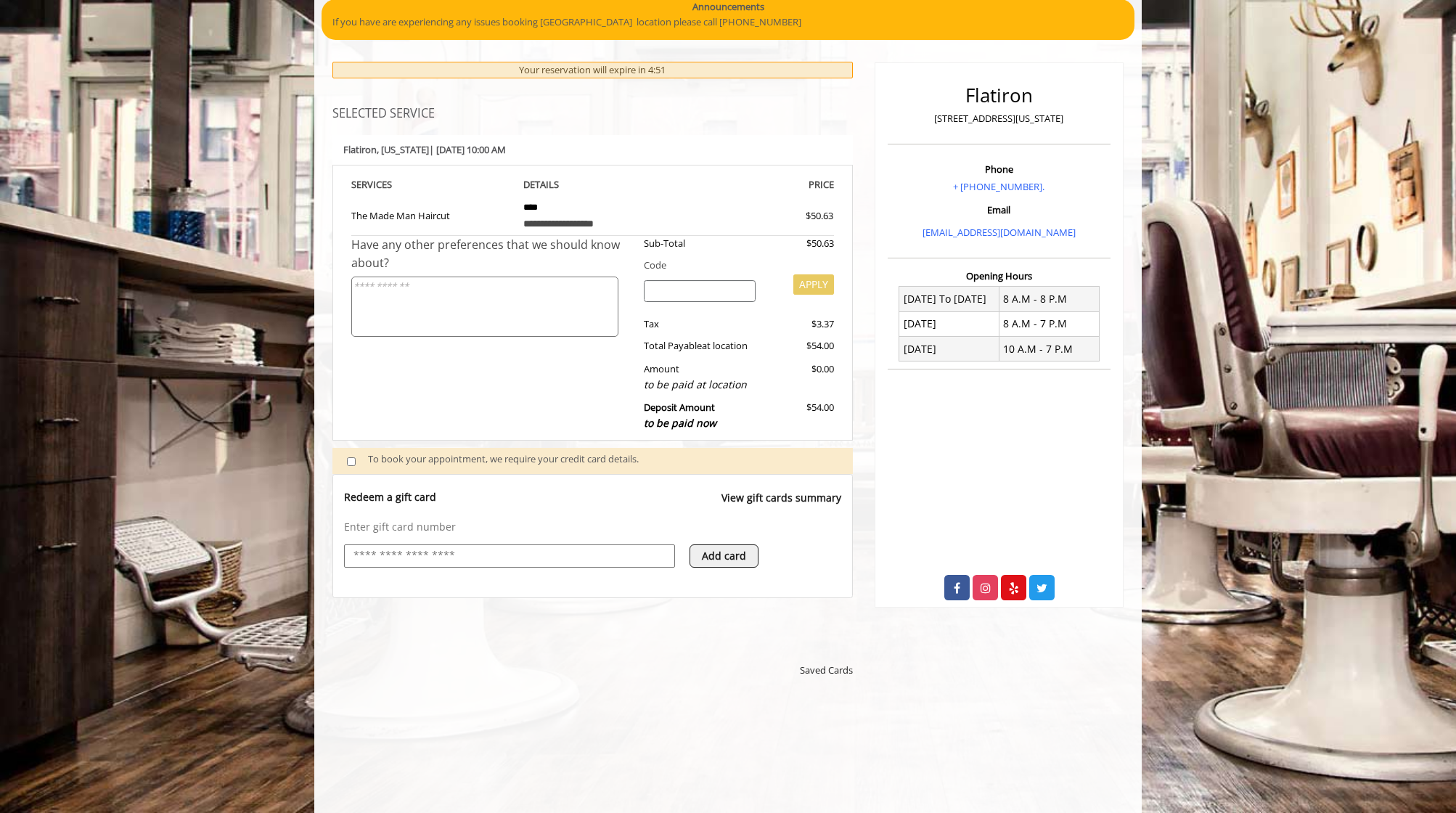
click at [411, 547] on input "text" at bounding box center [509, 556] width 315 height 18
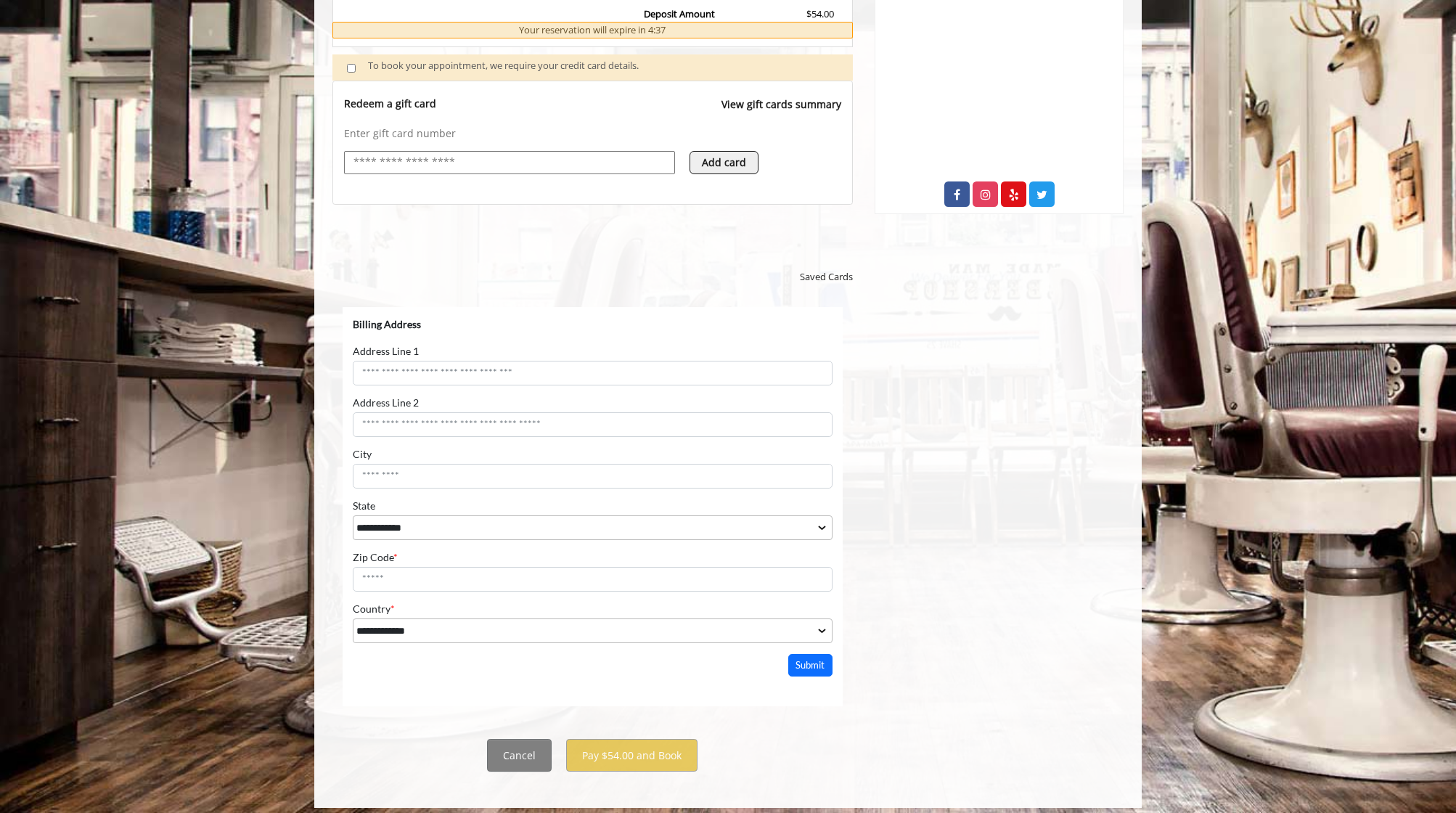
scroll to position [519, 0]
click at [512, 753] on button "Cancel" at bounding box center [519, 755] width 65 height 33
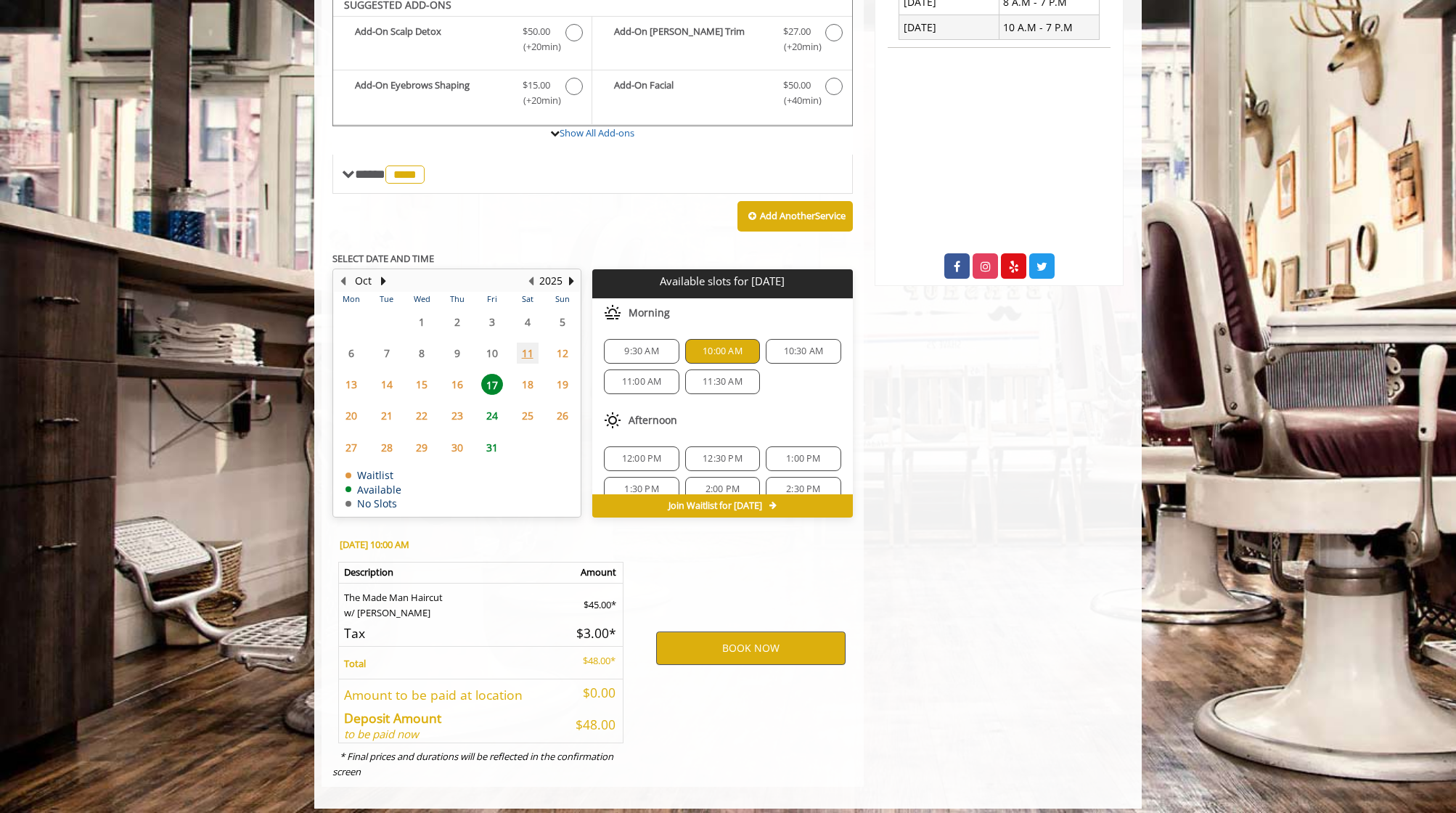
scroll to position [448, 0]
click at [752, 639] on button "BOOK NOW" at bounding box center [751, 649] width 190 height 33
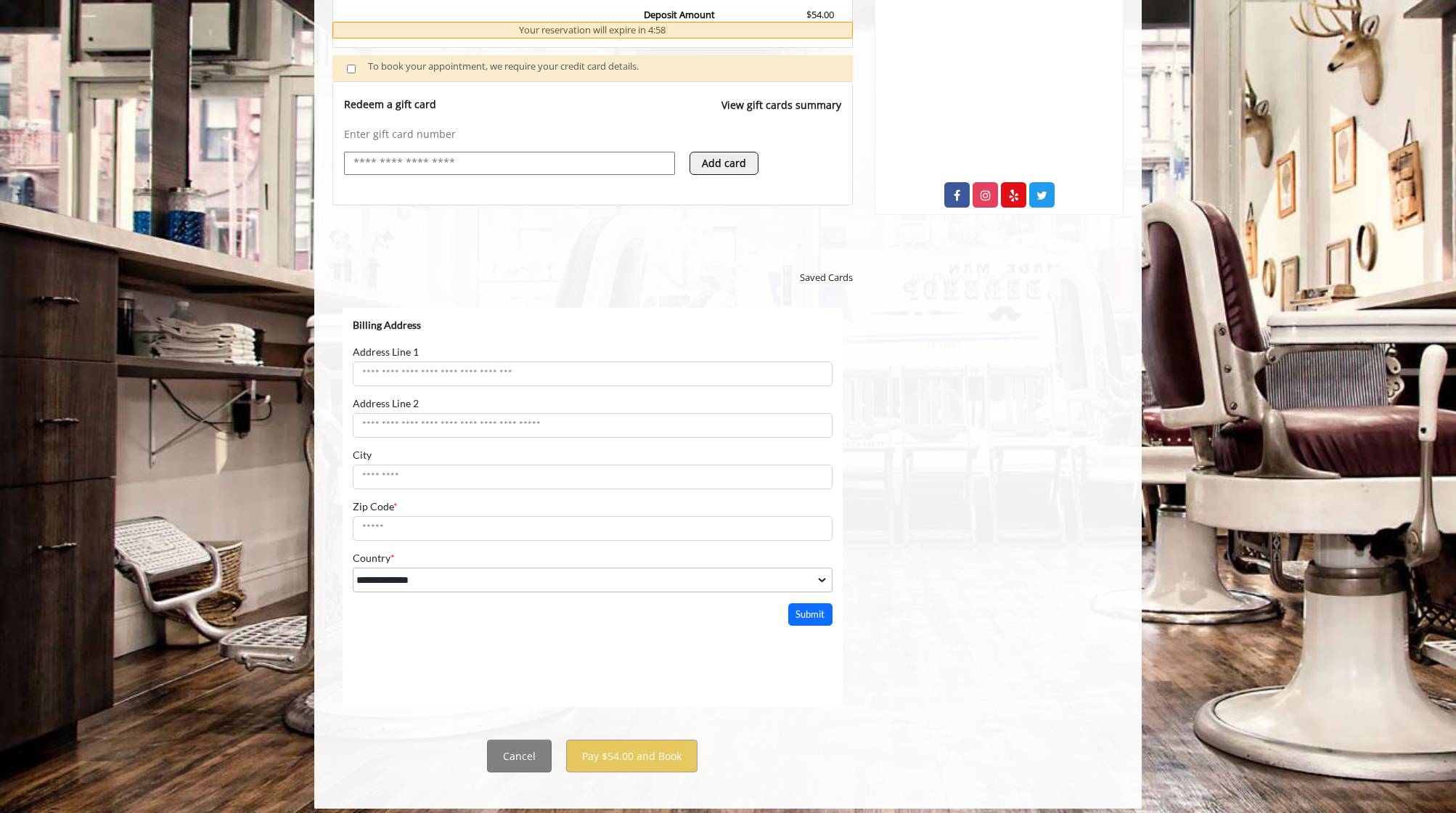
scroll to position [0, 0]
select select "***"
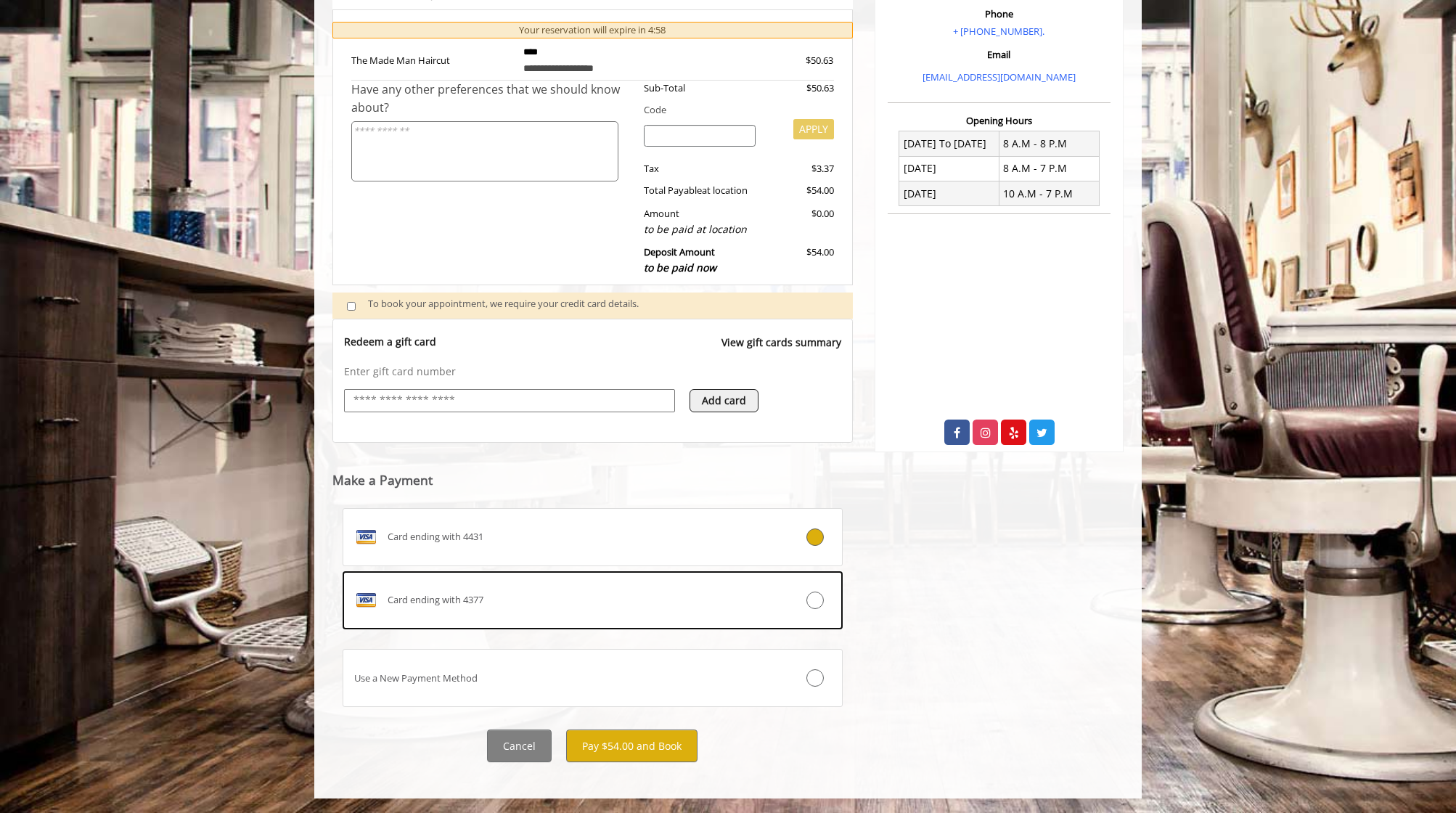
scroll to position [272, 0]
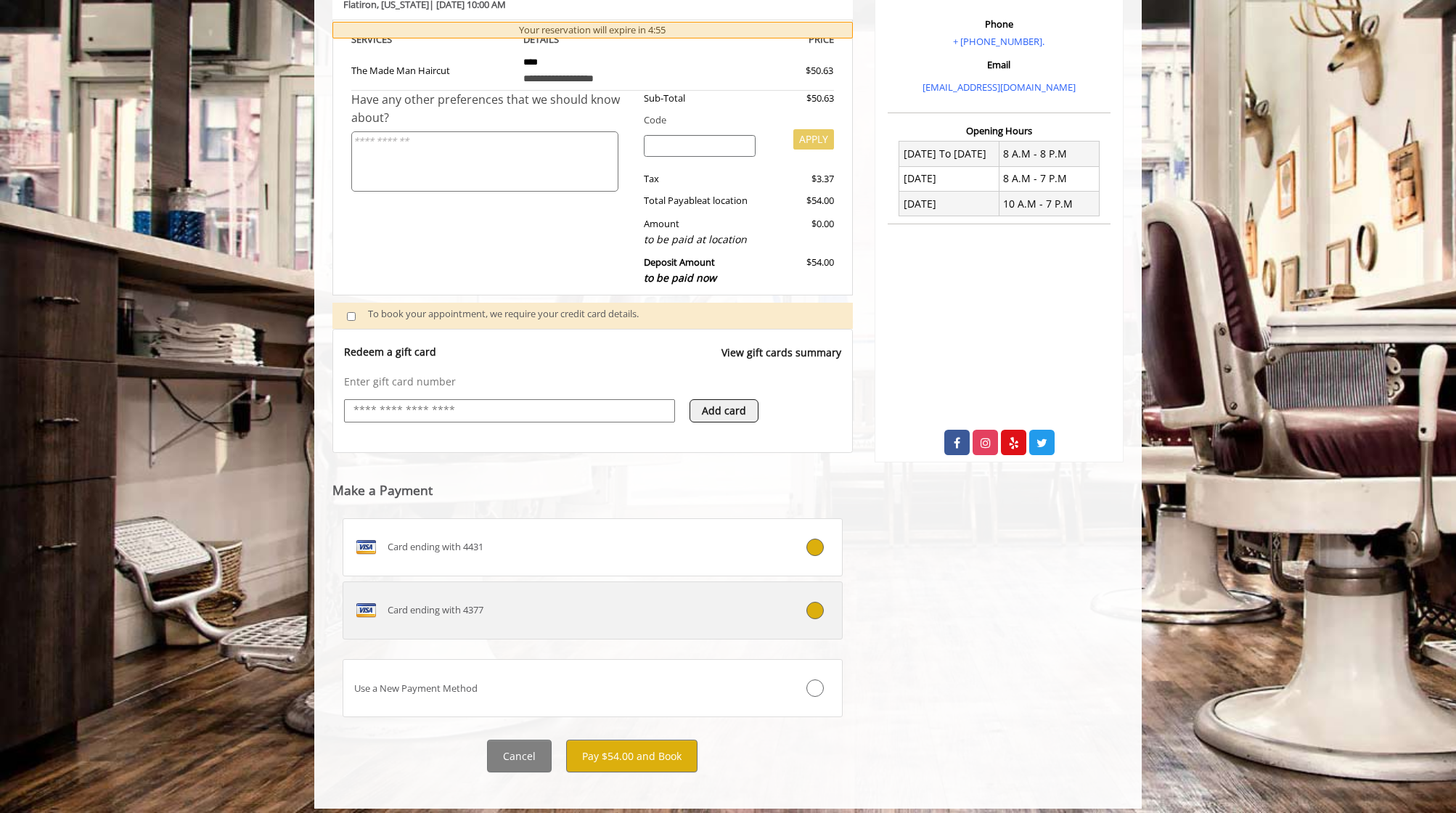
click at [824, 602] on div at bounding box center [800, 610] width 83 height 18
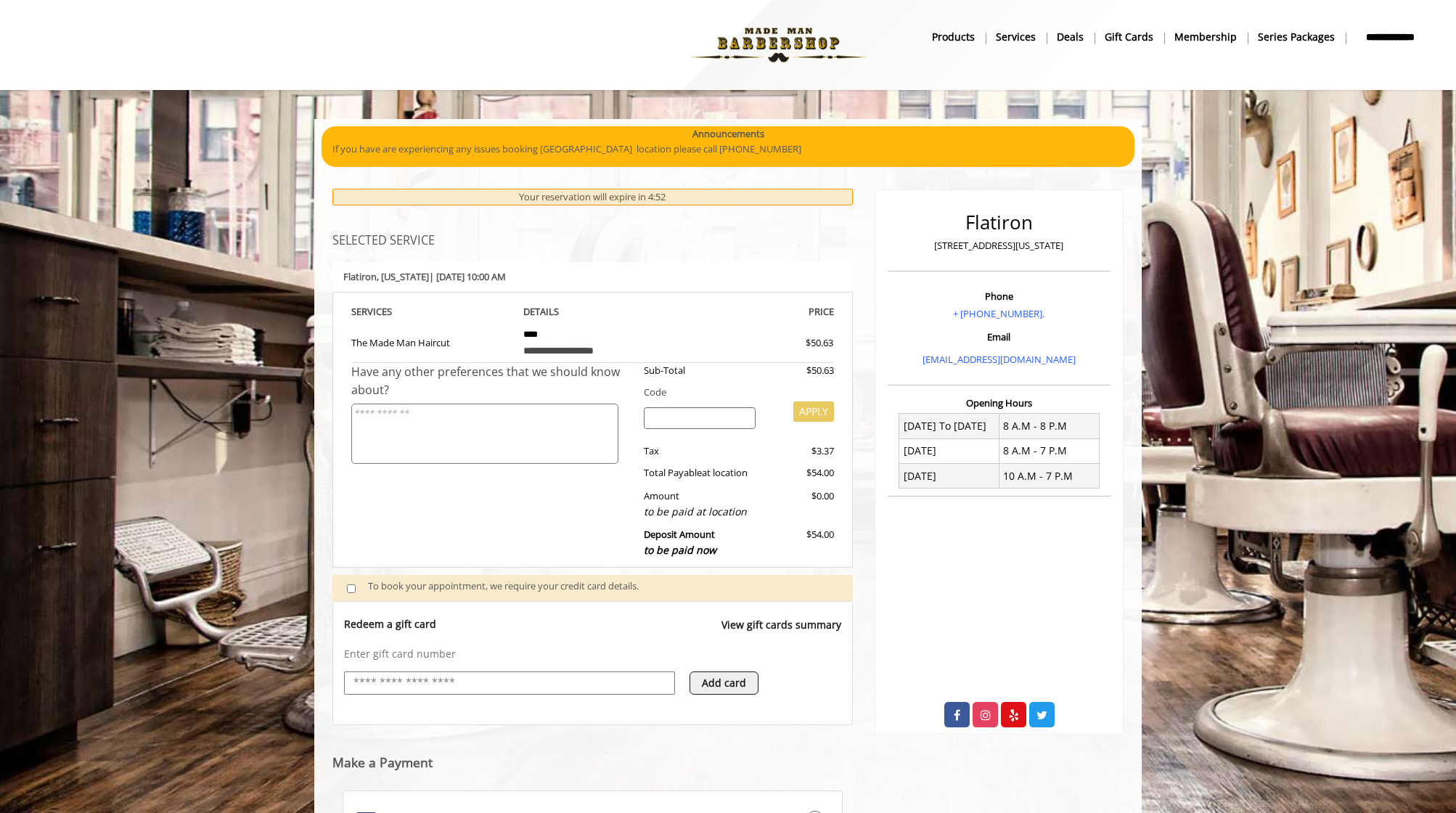
scroll to position [0, 0]
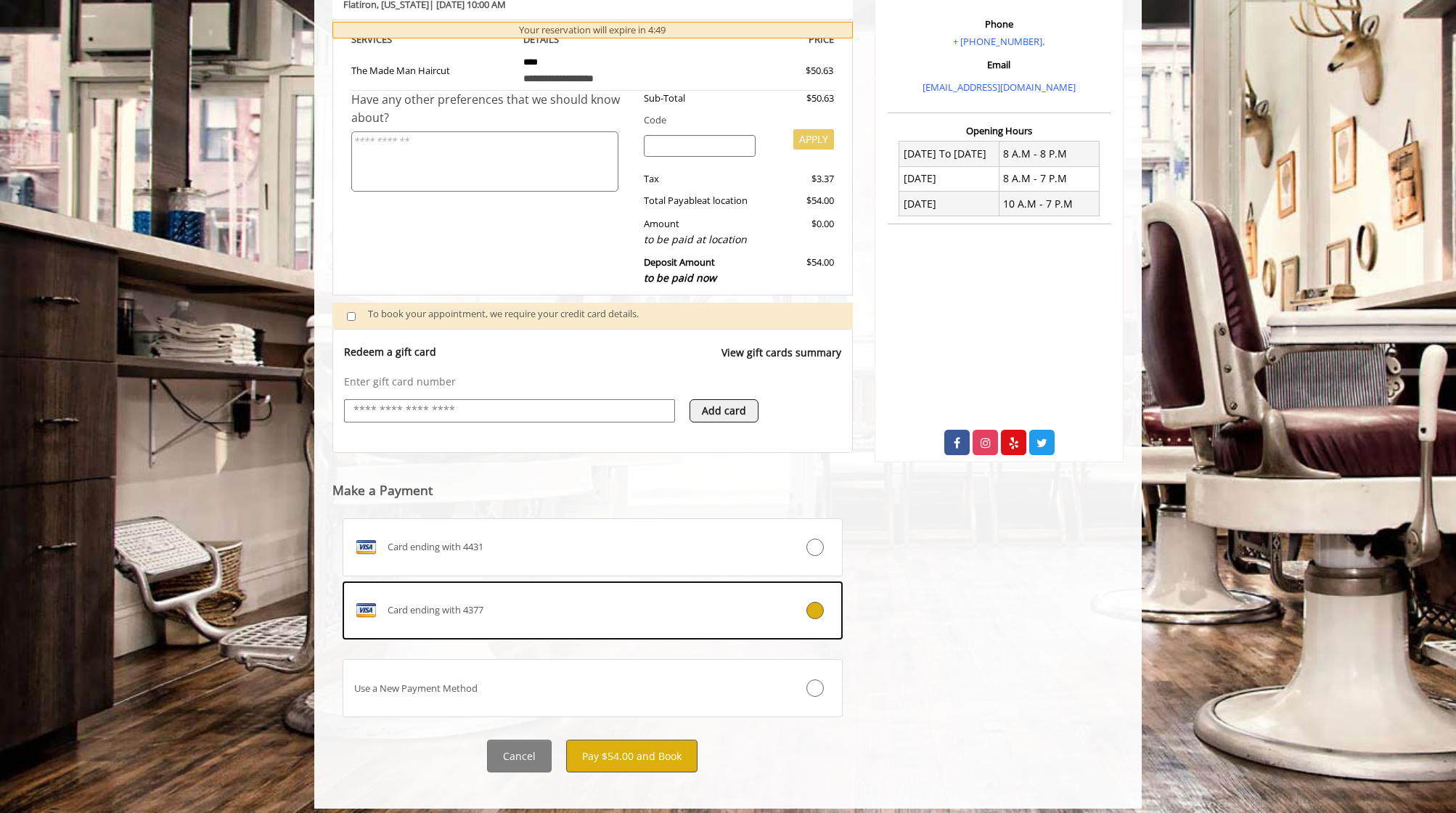
click at [623, 745] on button "Pay $54.00 and Book" at bounding box center [632, 755] width 131 height 33
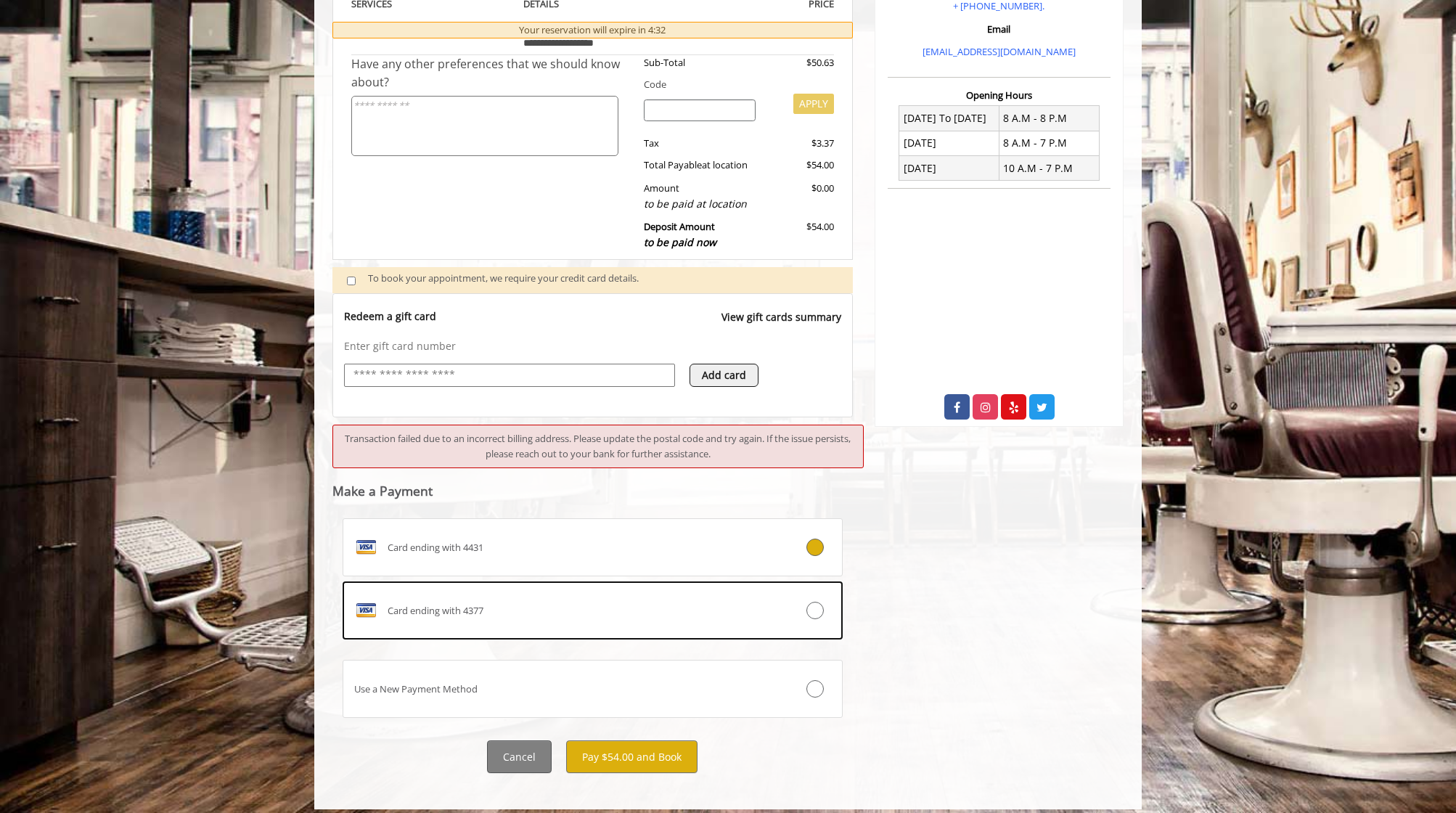
scroll to position [307, 0]
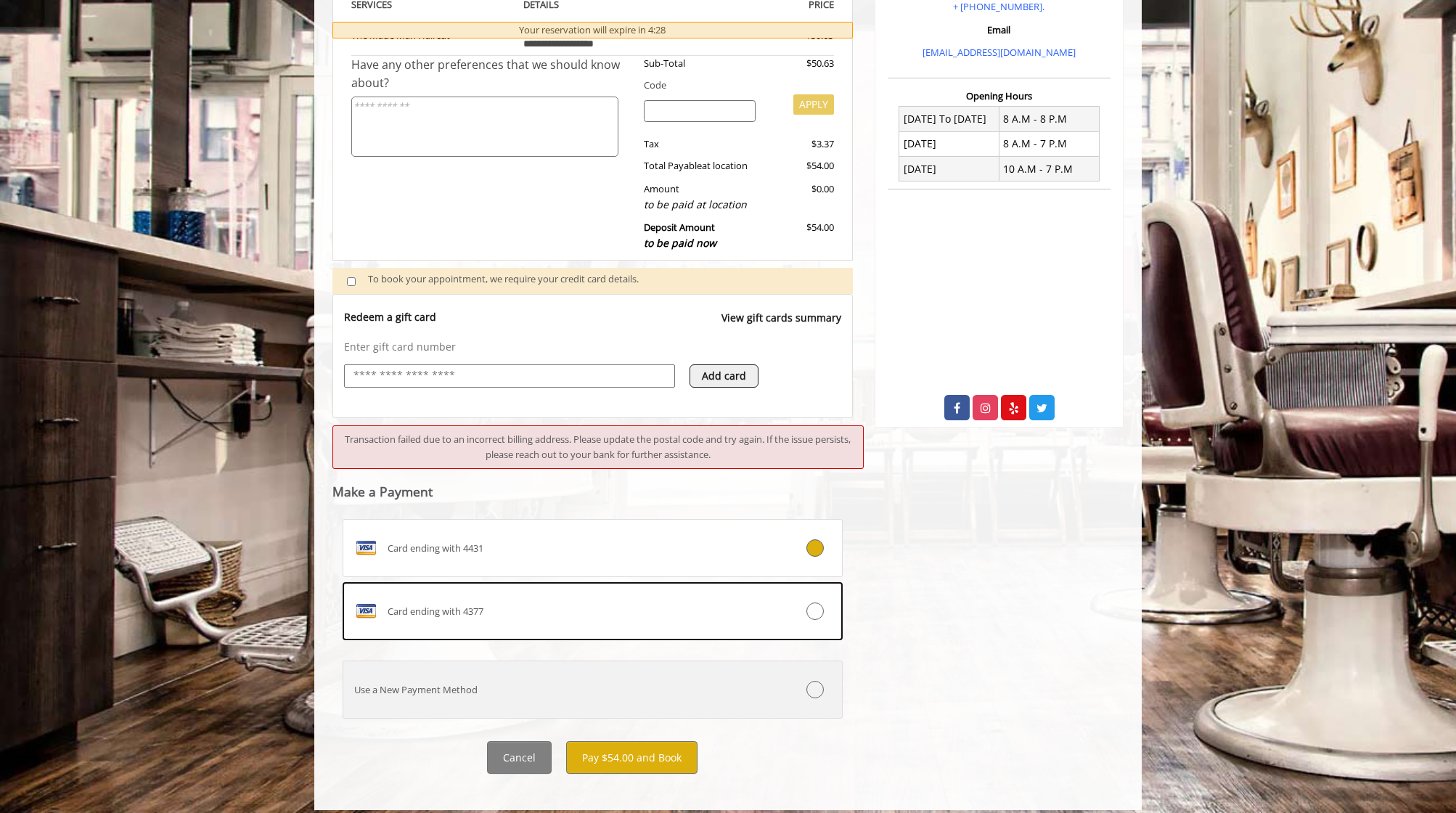
click at [467, 682] on div "Use a New Payment Method" at bounding box center [551, 690] width 415 height 15
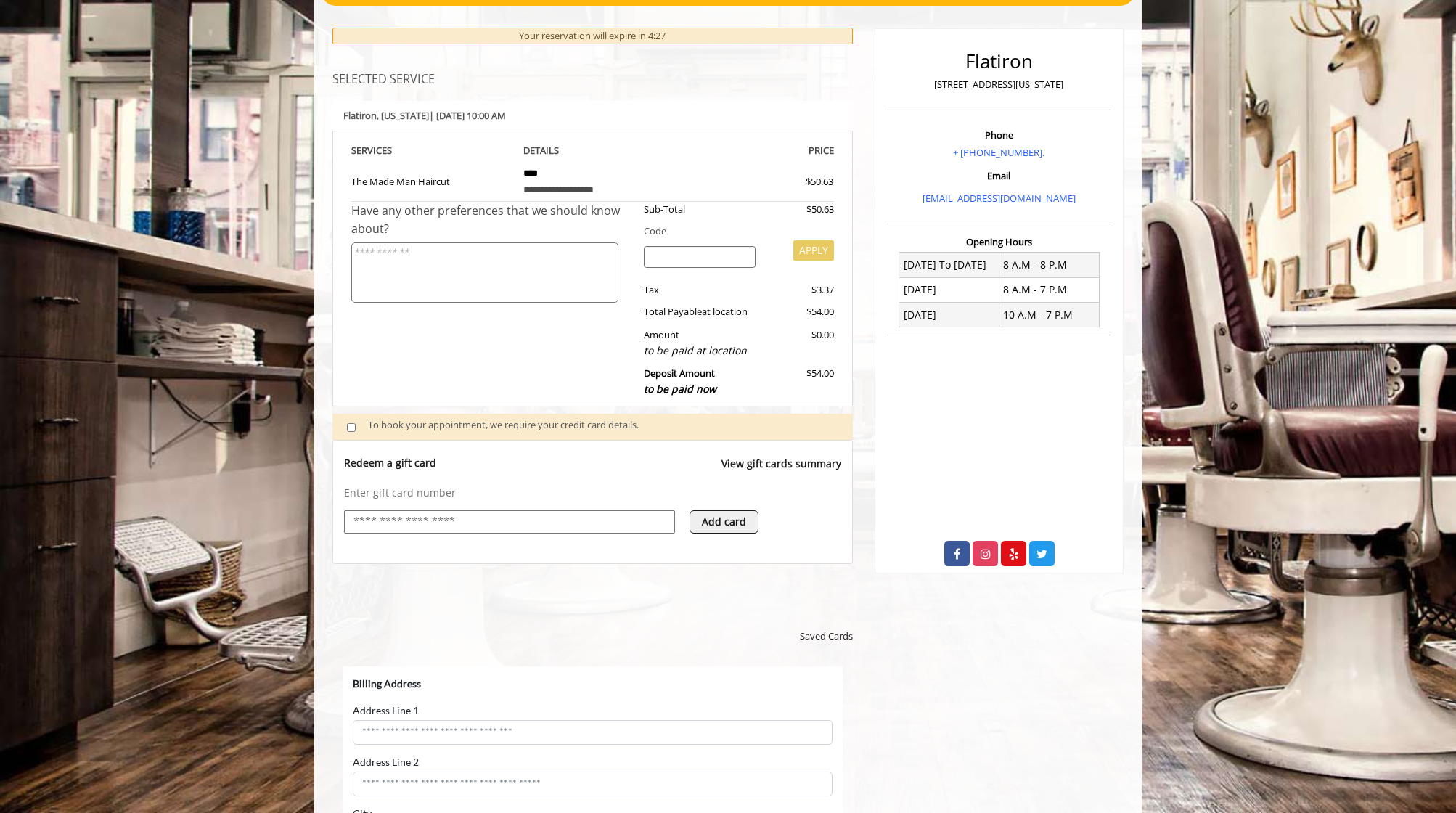
scroll to position [0, 0]
select select "***"
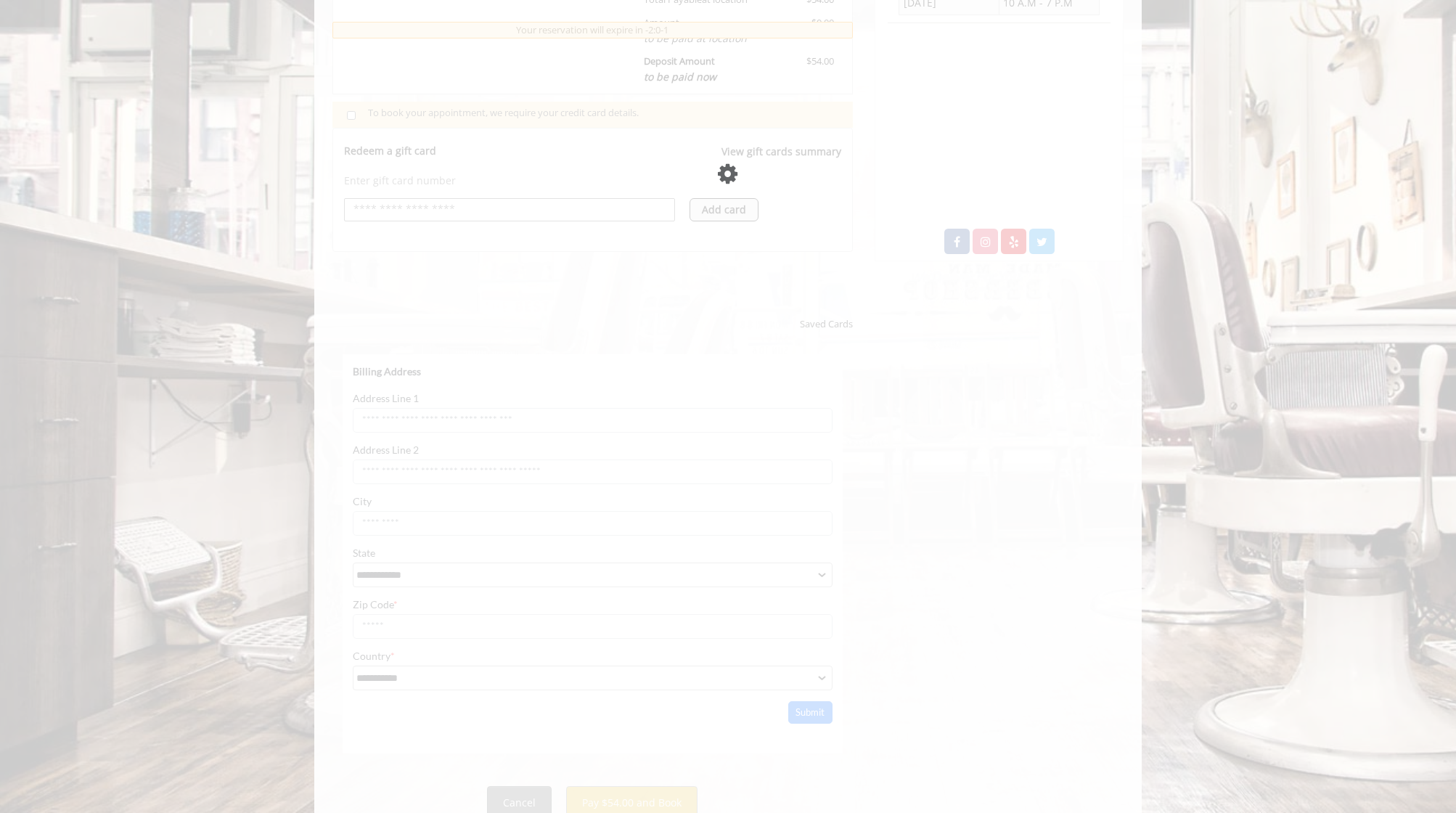
scroll to position [448, 0]
